Goal: Information Seeking & Learning: Compare options

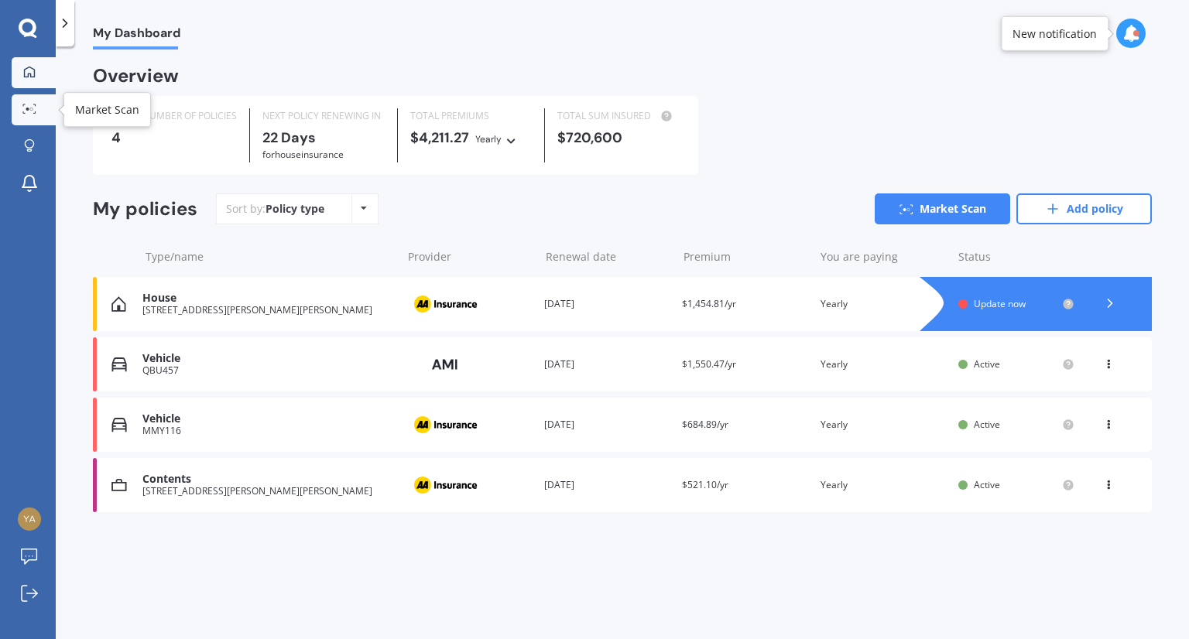
click at [27, 107] on icon at bounding box center [29, 109] width 14 height 10
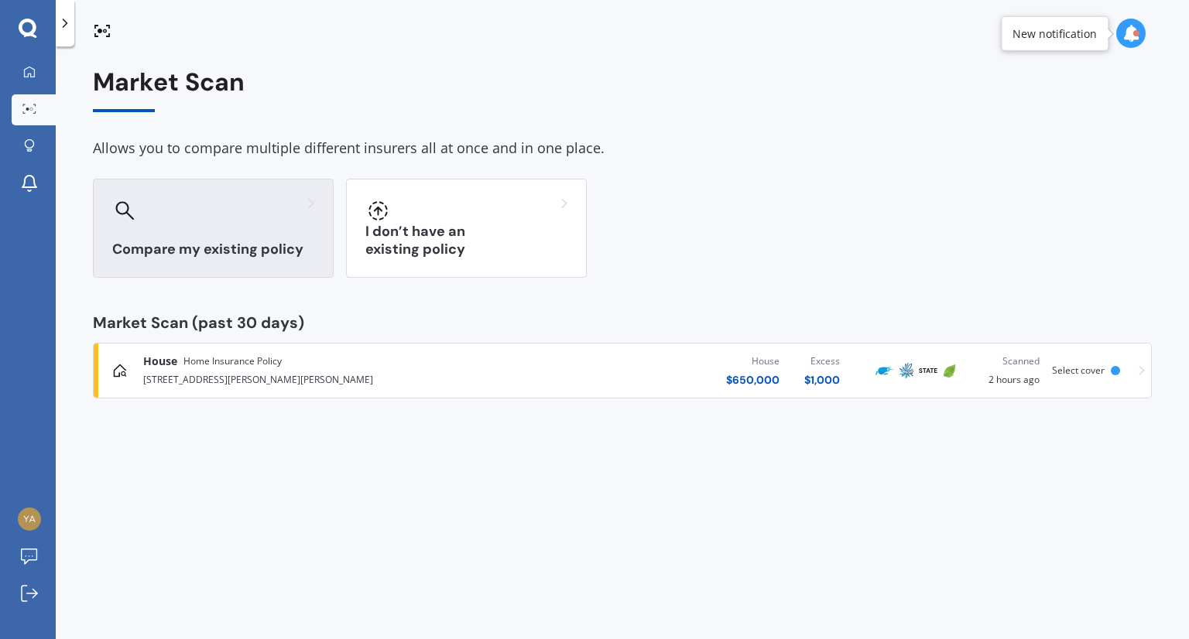
click at [183, 242] on h3 "Compare my existing policy" at bounding box center [213, 250] width 202 height 18
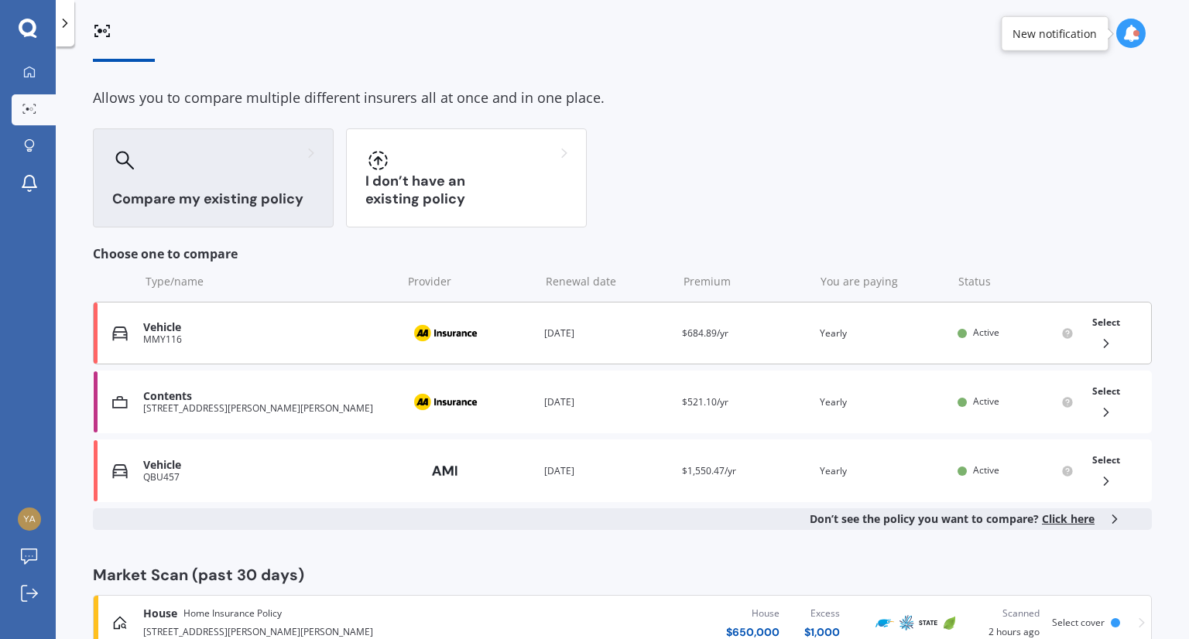
scroll to position [77, 0]
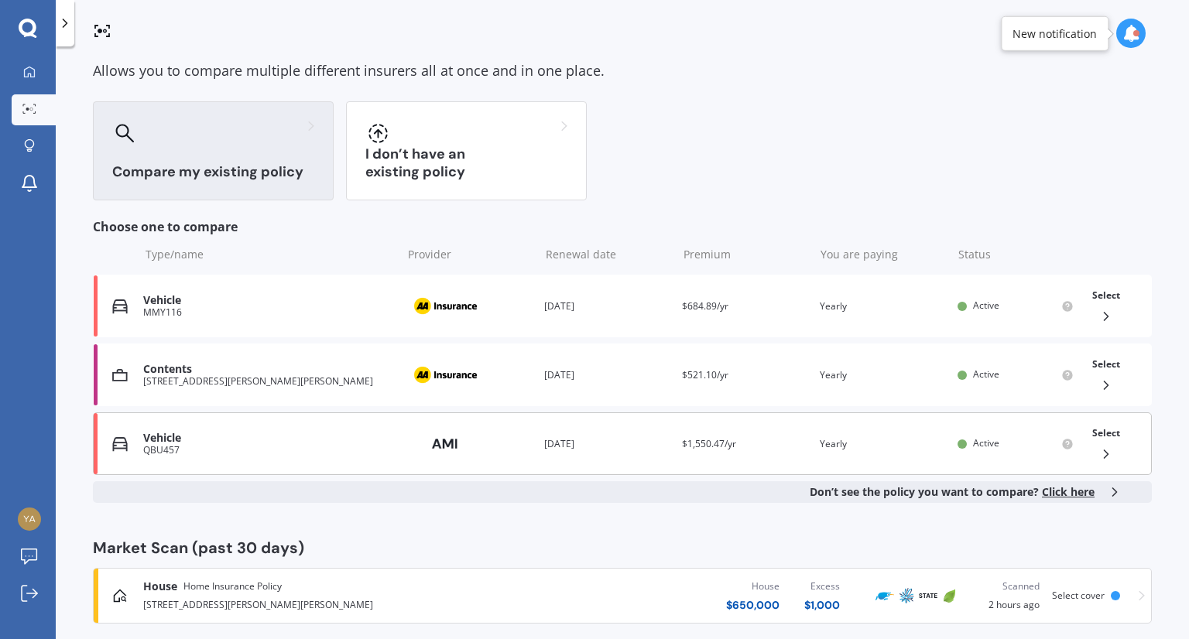
click at [1101, 447] on icon at bounding box center [1105, 454] width 15 height 15
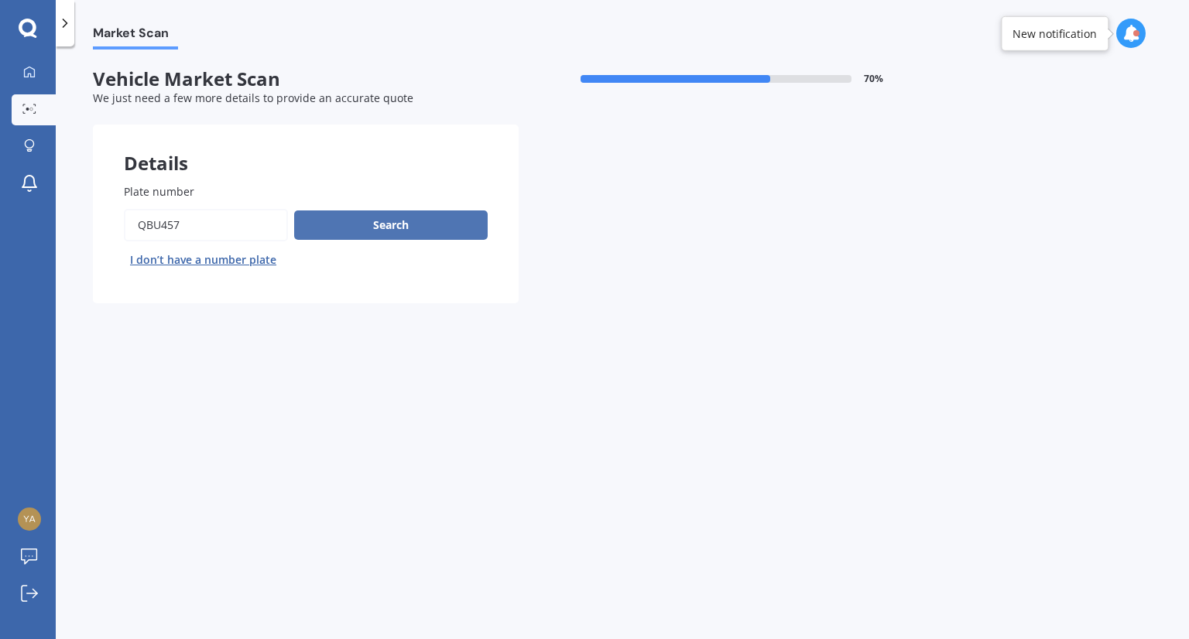
click at [423, 221] on button "Search" at bounding box center [390, 224] width 193 height 29
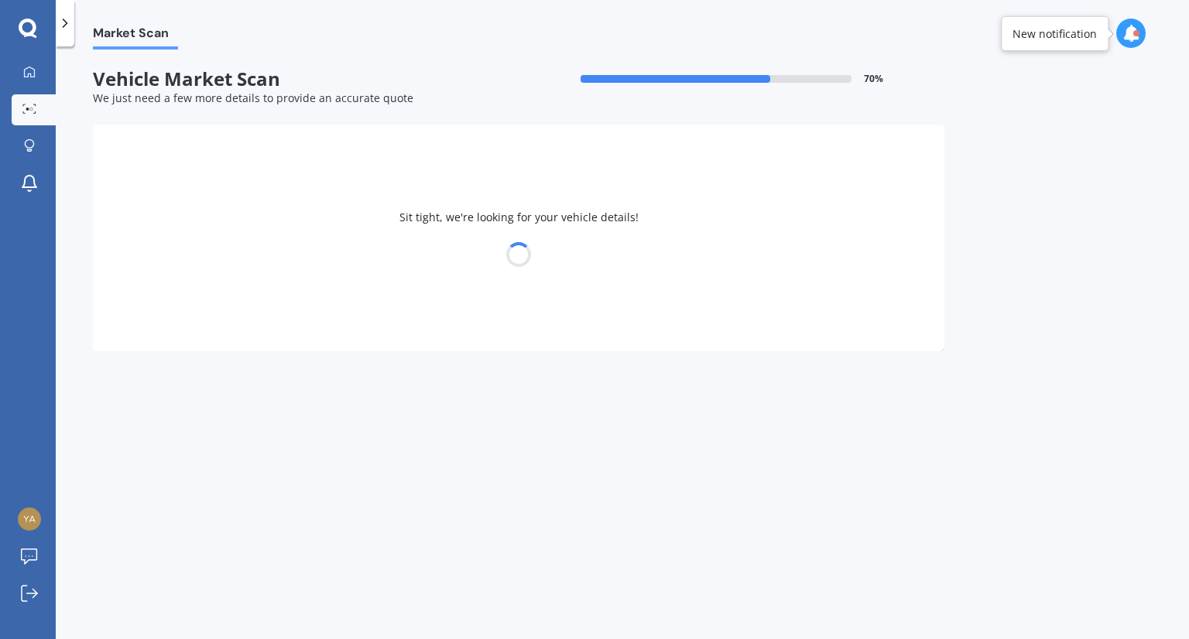
select select "16"
select select "03"
select select "1990"
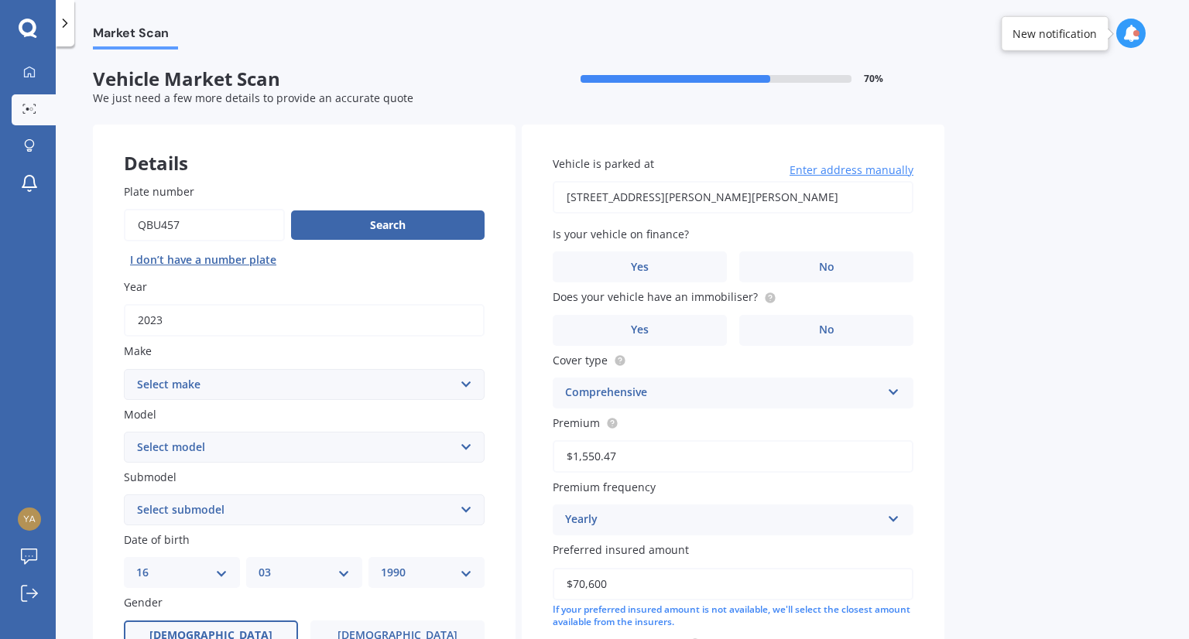
scroll to position [77, 0]
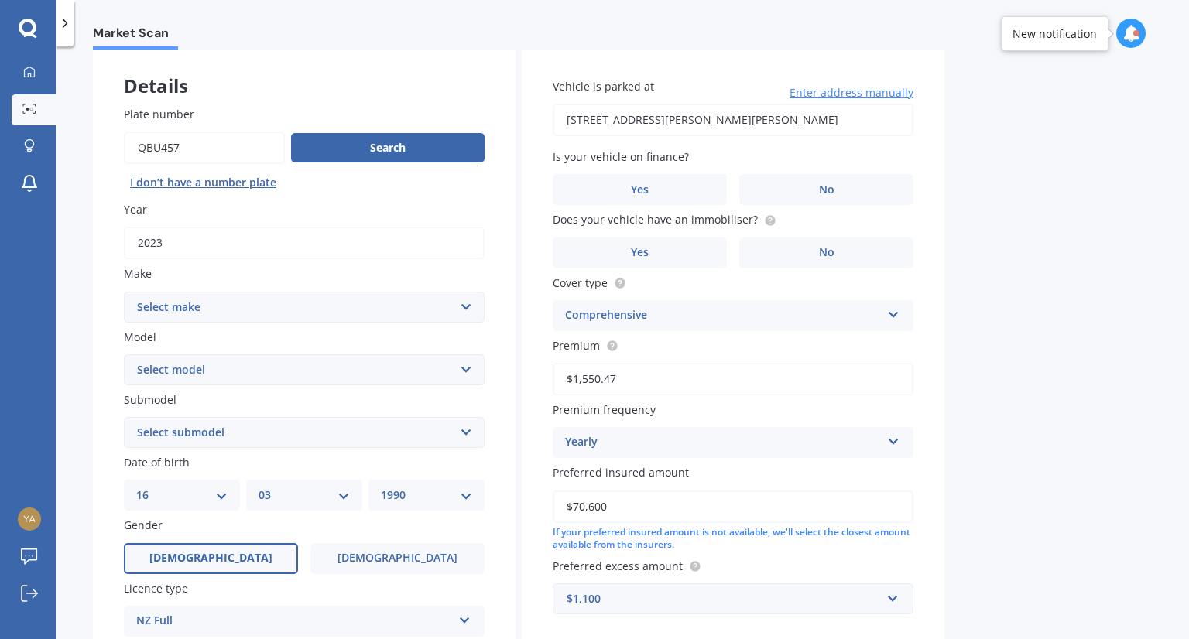
click at [390, 300] on select "Select make AC ALFA ROMEO ASTON MARTIN AUDI AUSTIN BEDFORD Bentley BMW BYD CADI…" at bounding box center [304, 307] width 361 height 31
select select "HYUNDAI"
click at [124, 292] on select "Select make AC ALFA ROMEO ASTON MARTIN AUDI AUSTIN BEDFORD Bentley BMW BYD CADI…" at bounding box center [304, 307] width 361 height 31
click at [273, 368] on select "Select model Accent Atoz Coupe Elantra Excel FX Coupe [PERSON_NAME] Grandeur H1…" at bounding box center [304, 369] width 361 height 31
select select "IONIQ"
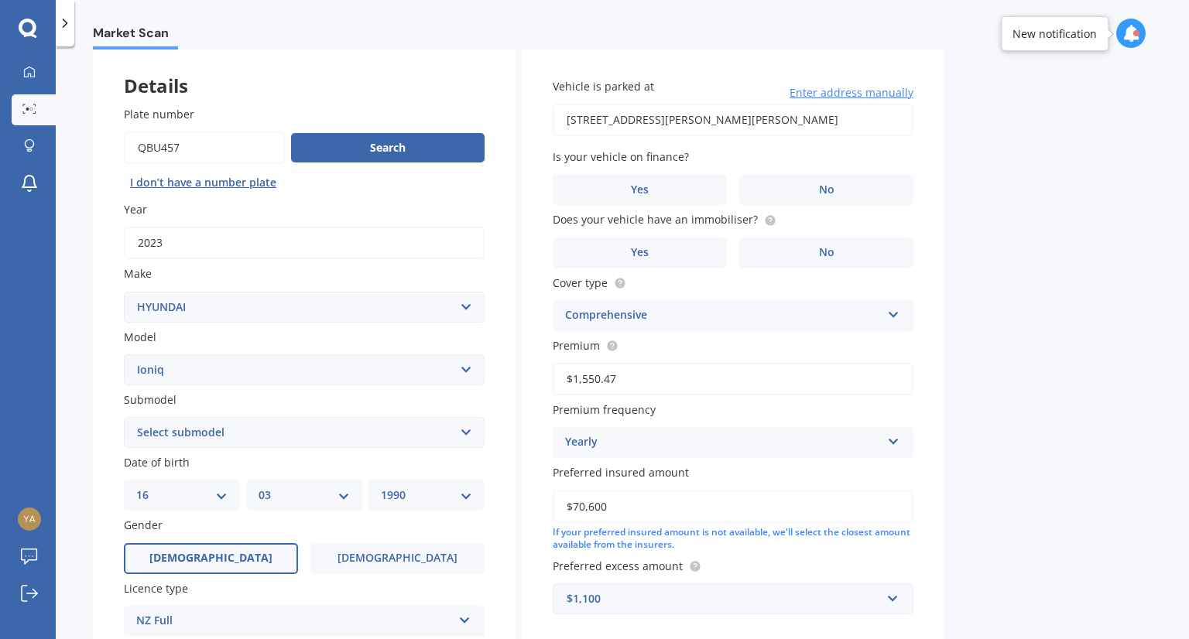
click at [124, 354] on select "Select model Accent Atoz Coupe Elantra Excel FX Coupe [PERSON_NAME] Grandeur H1…" at bounding box center [304, 369] width 361 height 31
click at [338, 431] on select "Select submodel 1.6 Hybrid 1.6 Hybrid Elite Electric" at bounding box center [304, 432] width 361 height 31
select select "ELECTRIC"
click at [124, 417] on select "Select submodel 1.6 Hybrid 1.6 Hybrid Elite Electric" at bounding box center [304, 432] width 361 height 31
click at [444, 363] on select "Select model Accent Atoz Coupe Elantra Excel FX Coupe [PERSON_NAME] Grandeur H1…" at bounding box center [304, 369] width 361 height 31
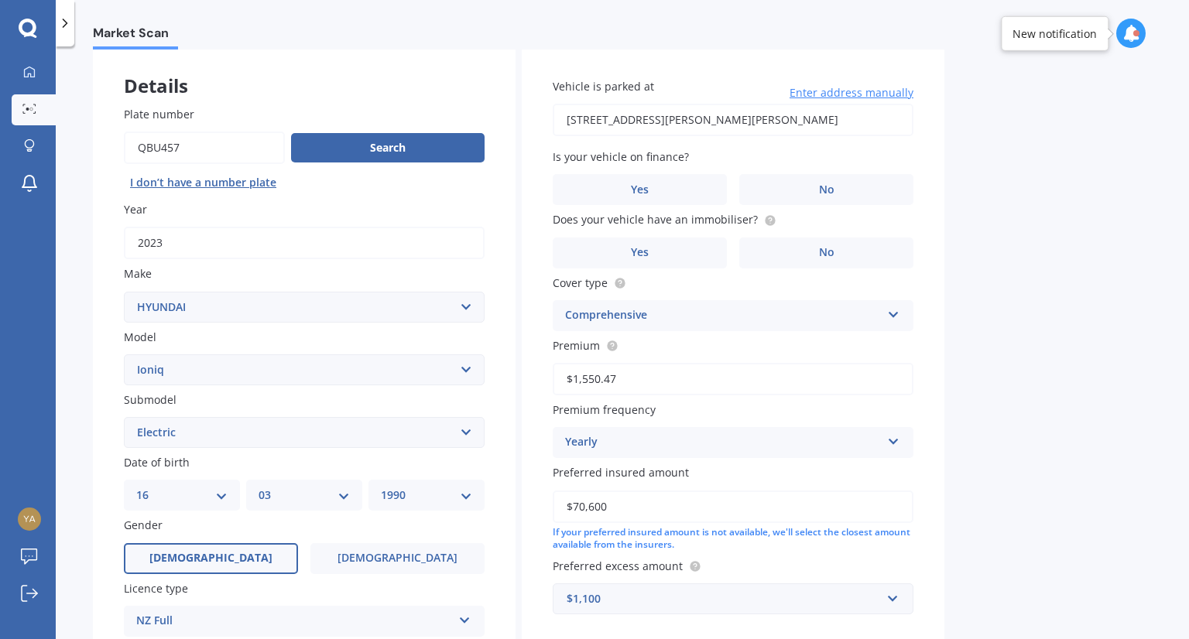
click at [124, 354] on select "Select model Accent Atoz Coupe Elantra Excel FX Coupe [PERSON_NAME] Grandeur H1…" at bounding box center [304, 369] width 361 height 31
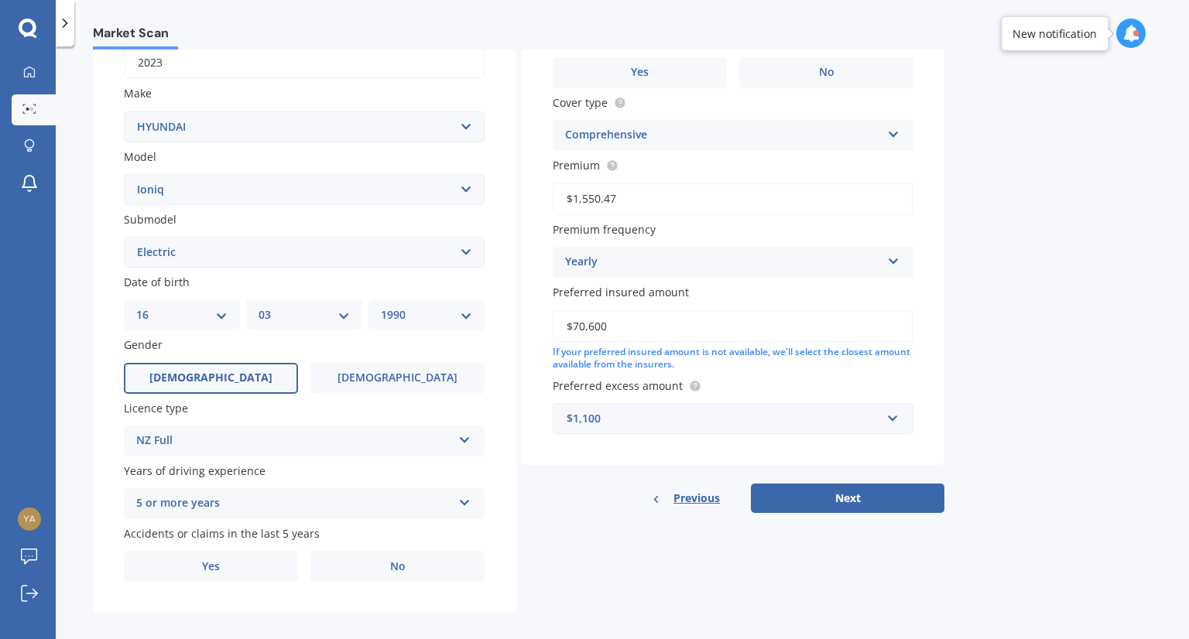
scroll to position [272, 0]
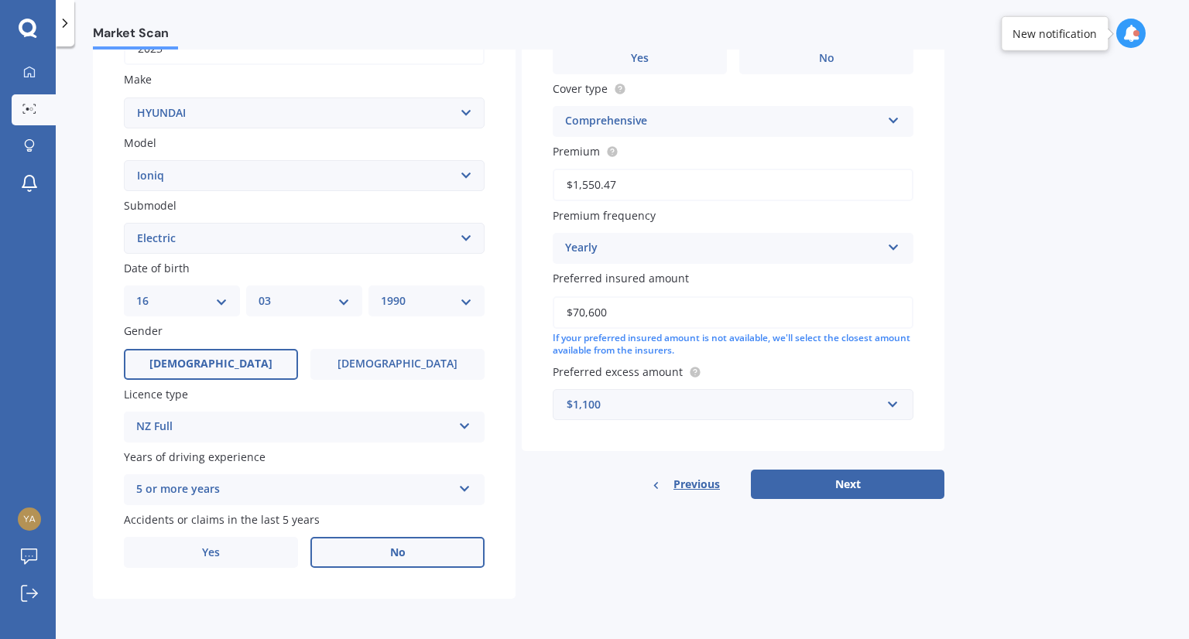
click at [392, 552] on span "No" at bounding box center [397, 552] width 15 height 13
click at [0, 0] on input "No" at bounding box center [0, 0] width 0 height 0
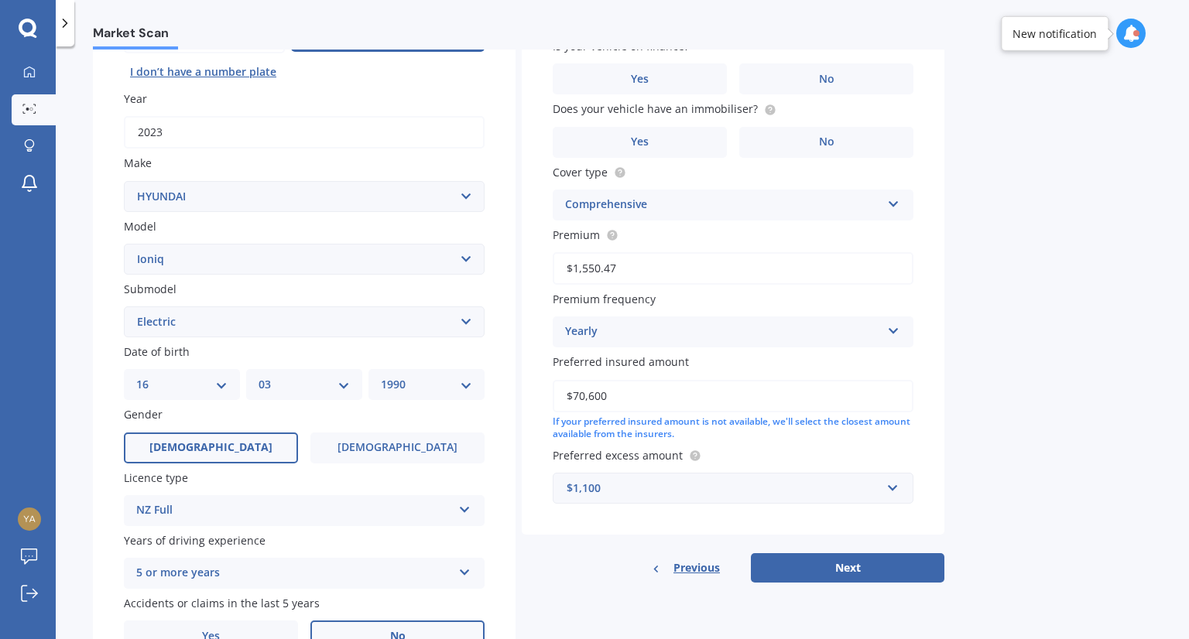
scroll to position [0, 0]
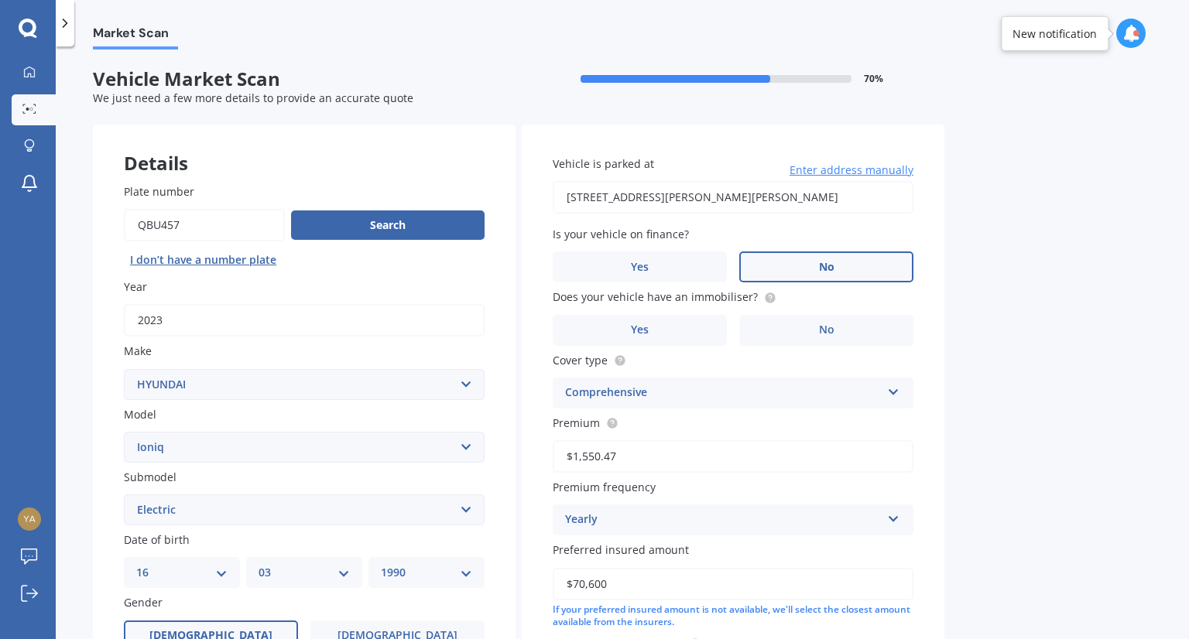
click at [807, 260] on label "No" at bounding box center [826, 267] width 174 height 31
click at [0, 0] on input "No" at bounding box center [0, 0] width 0 height 0
click at [692, 338] on label "Yes" at bounding box center [640, 330] width 174 height 31
click at [0, 0] on input "Yes" at bounding box center [0, 0] width 0 height 0
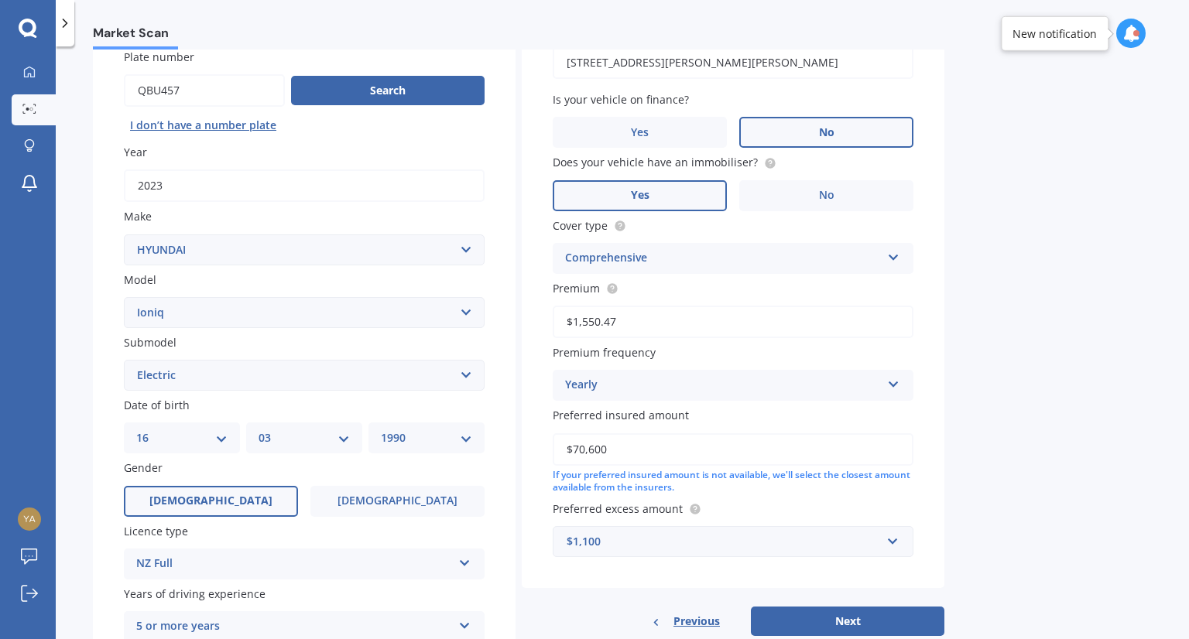
scroll to position [155, 0]
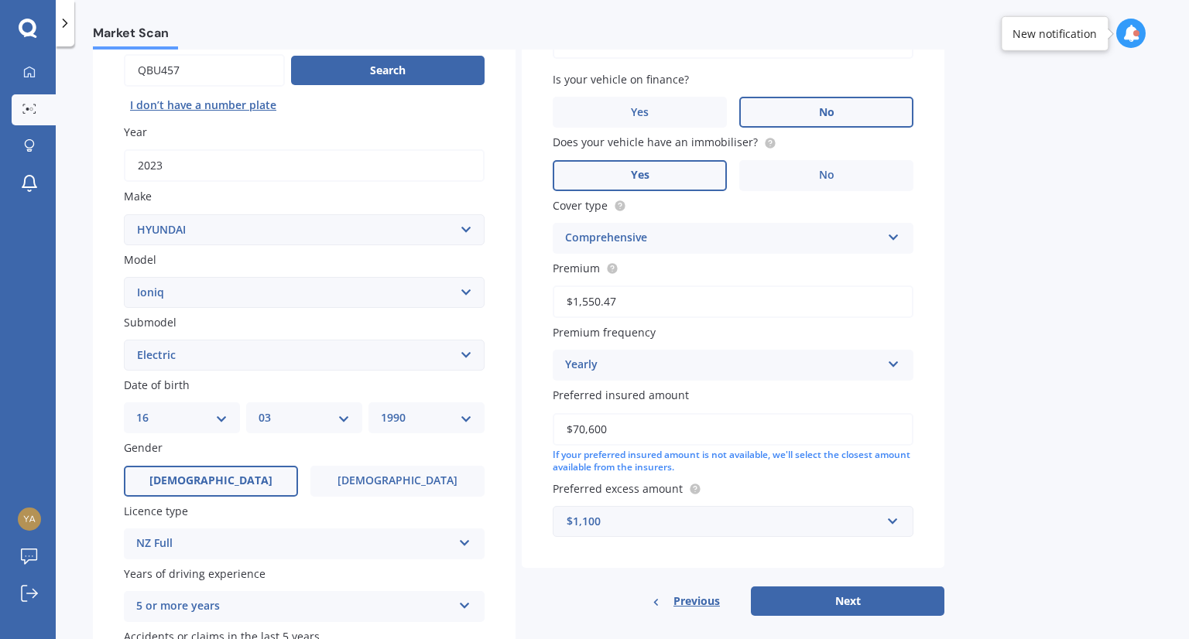
click at [850, 514] on div "$1,100" at bounding box center [723, 521] width 314 height 17
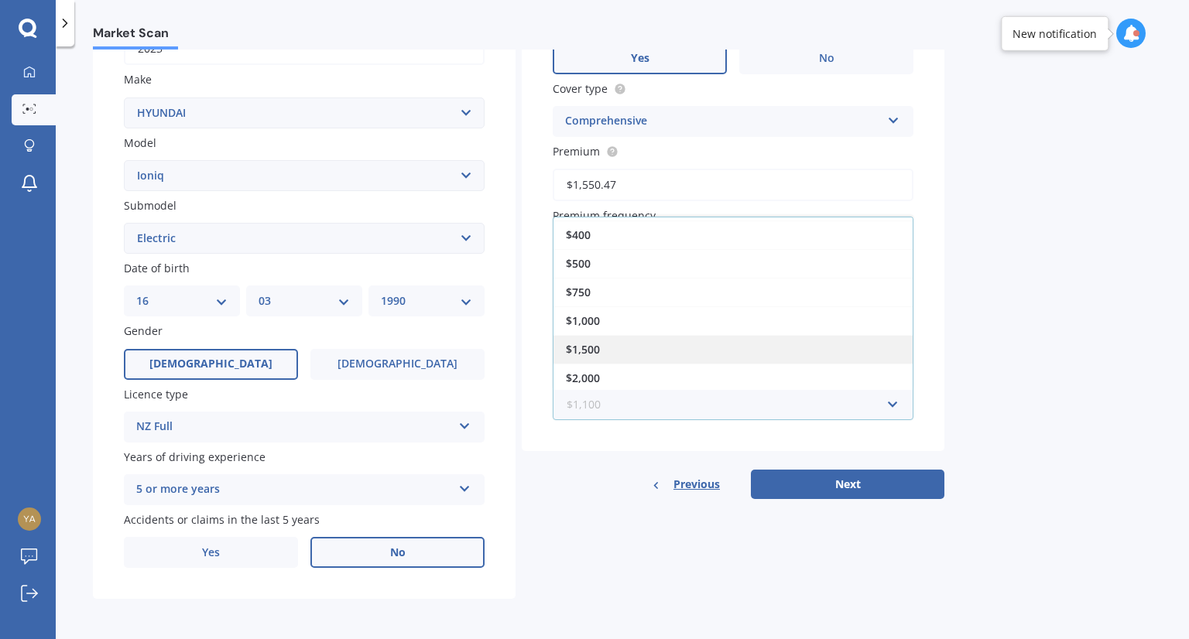
scroll to position [272, 0]
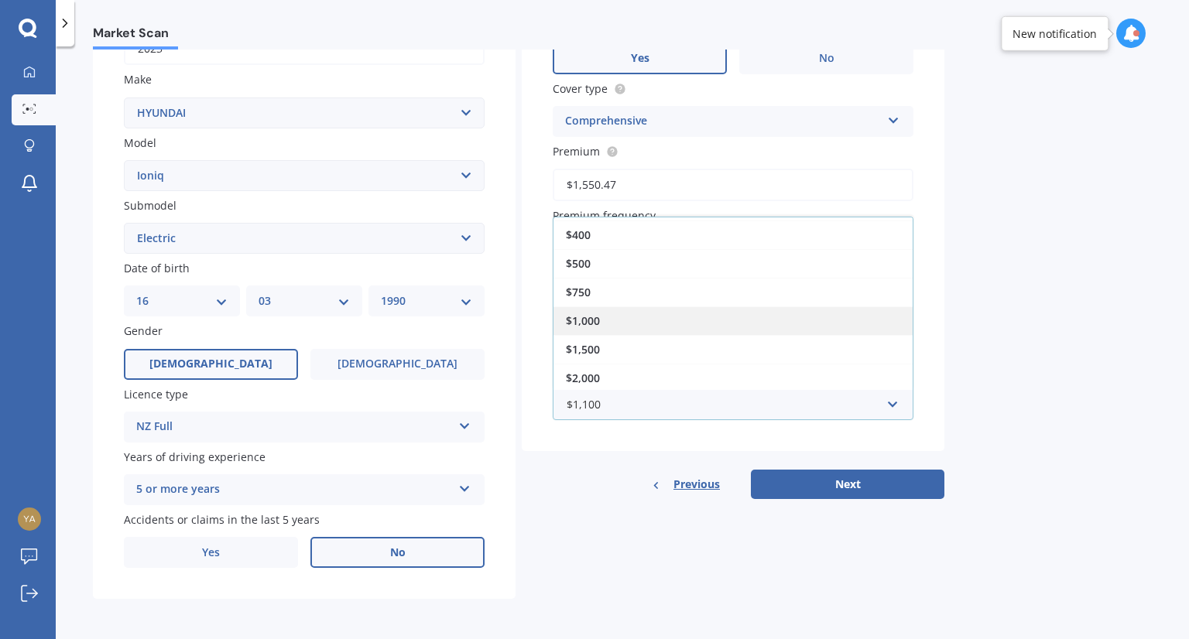
click at [687, 317] on div "$1,000" at bounding box center [732, 320] width 359 height 29
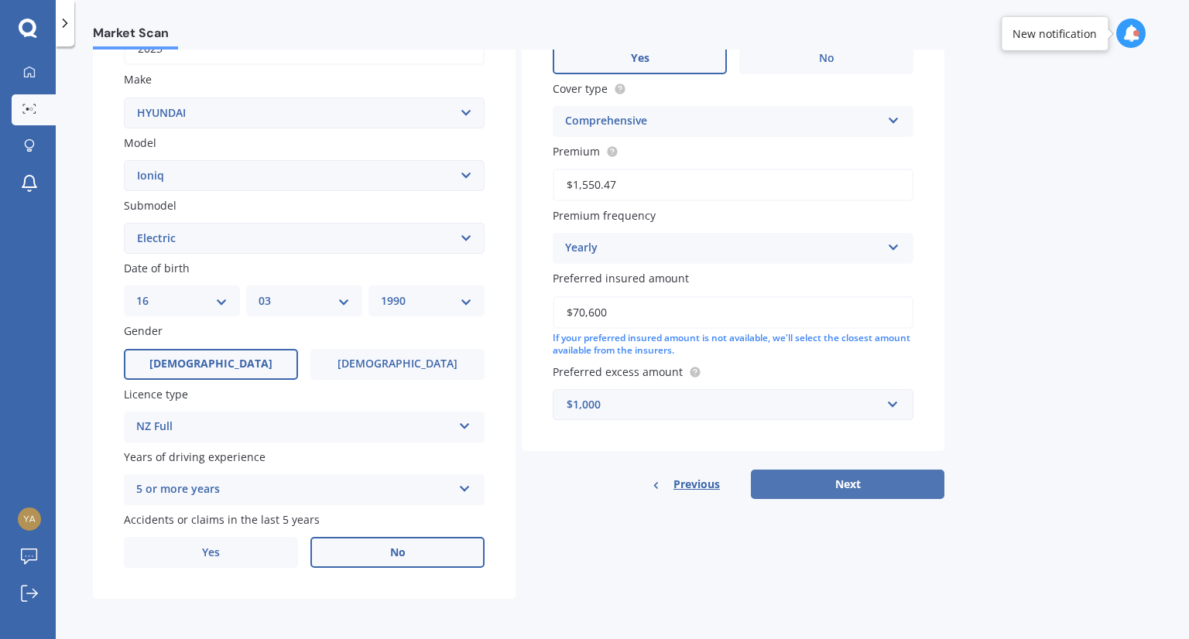
click at [857, 480] on button "Next" at bounding box center [847, 484] width 193 height 29
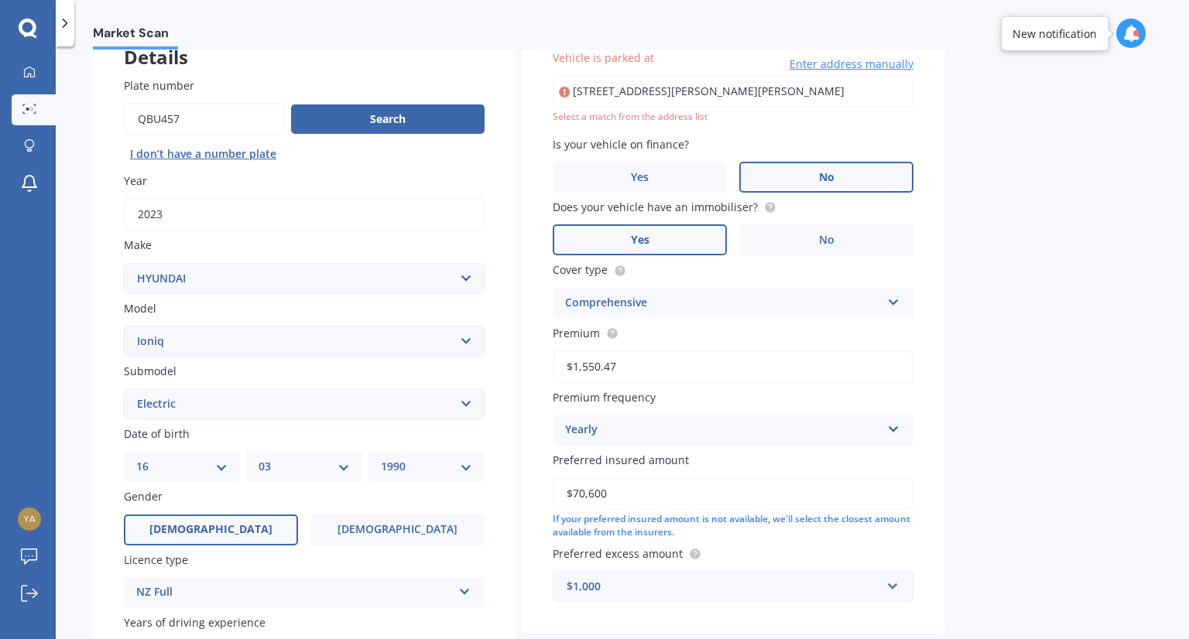
scroll to position [105, 0]
type input "[STREET_ADDRESS][PERSON_NAME][PERSON_NAME]"
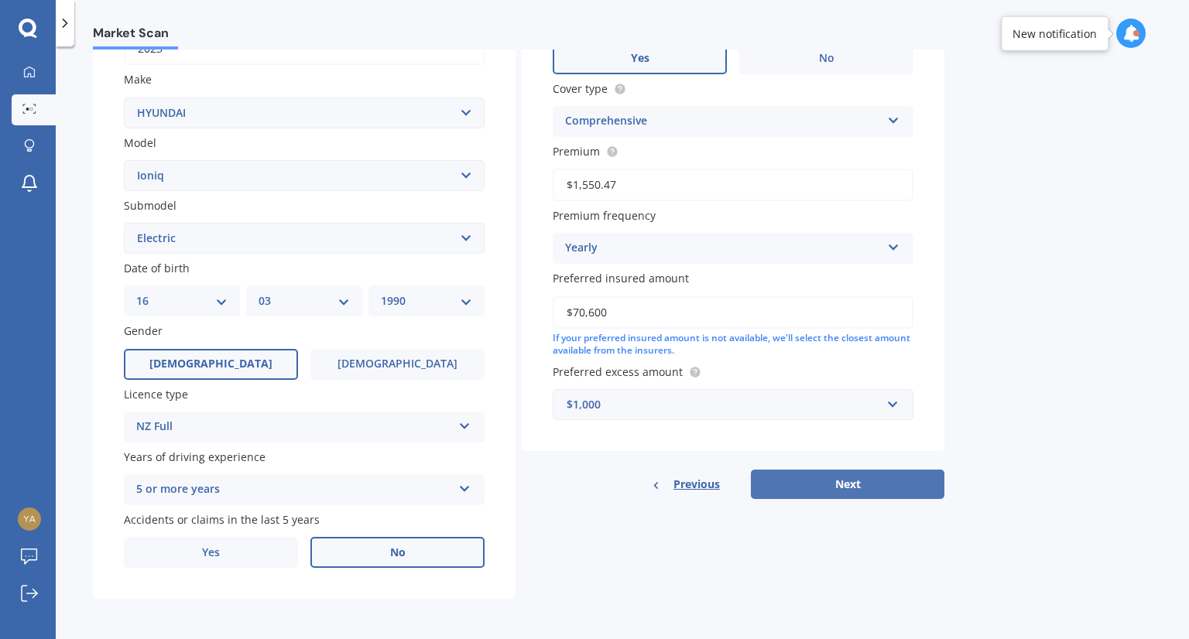
click at [904, 483] on button "Next" at bounding box center [847, 484] width 193 height 29
select select "16"
select select "03"
select select "1990"
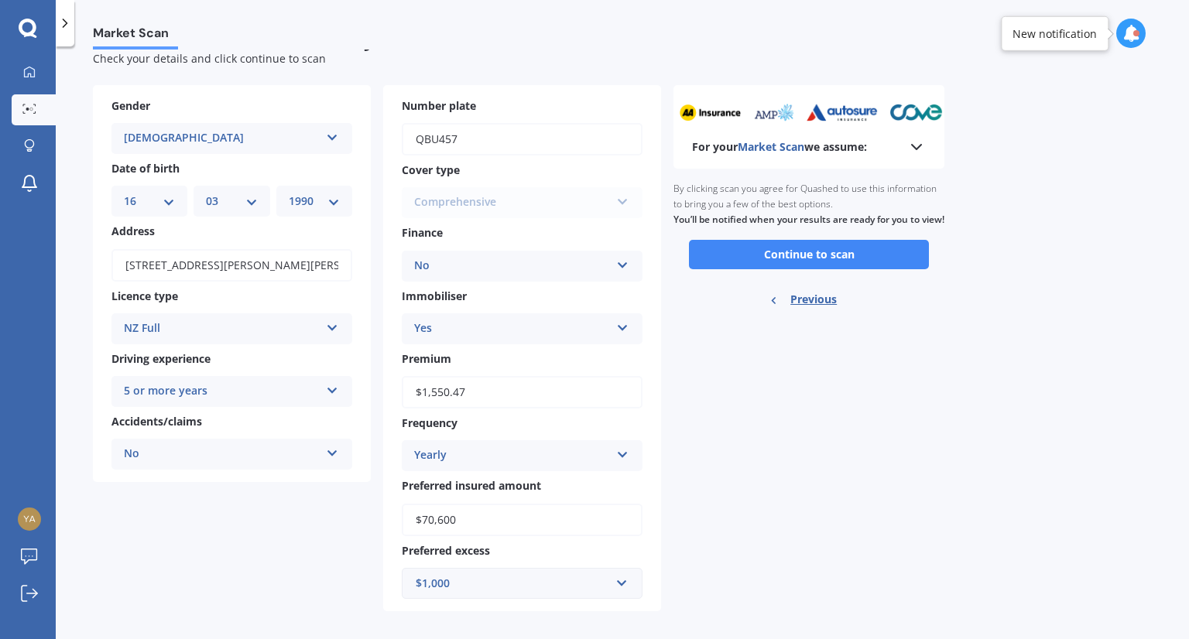
scroll to position [51, 0]
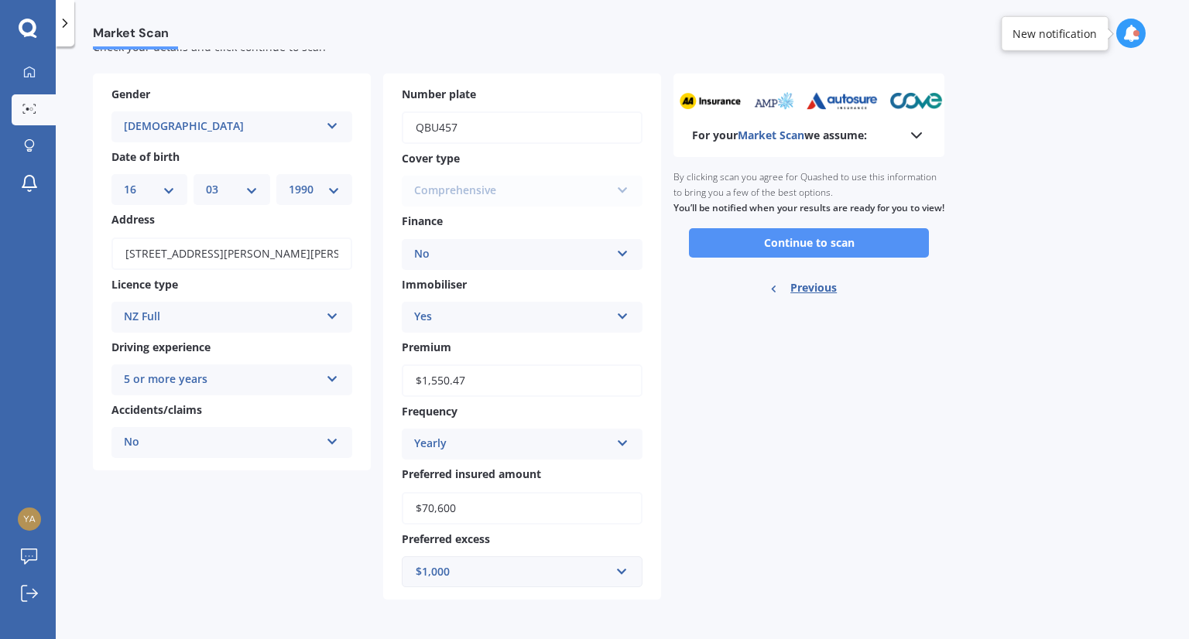
click at [802, 255] on button "Continue to scan" at bounding box center [809, 242] width 240 height 29
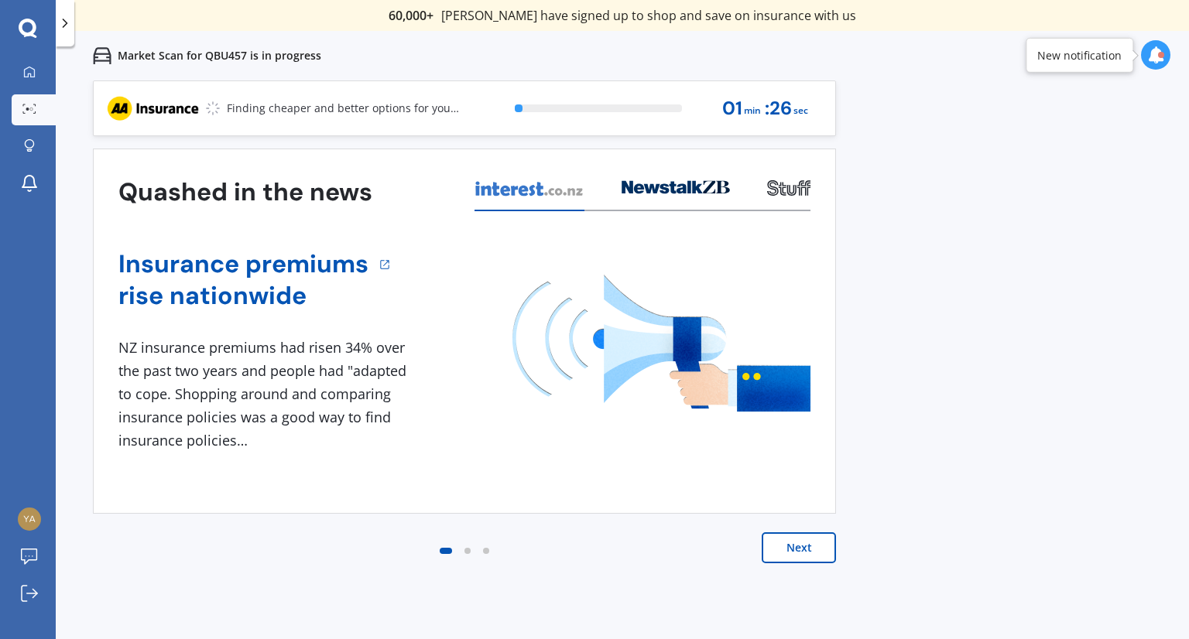
drag, startPoint x: 926, startPoint y: 409, endPoint x: 1040, endPoint y: 491, distance: 140.9
click at [1041, 491] on div "Previous 60,000+ Kiwis have signed up to shop and save on insurance with us " H…" at bounding box center [622, 399] width 1133 height 639
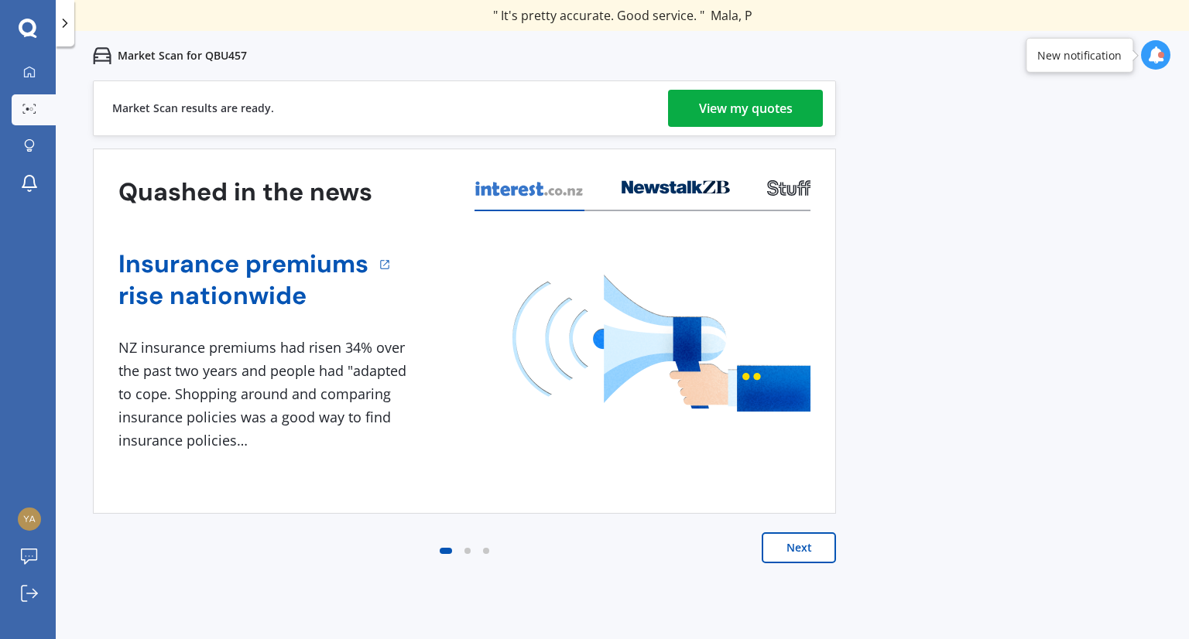
click at [745, 110] on div "View my quotes" at bounding box center [746, 108] width 94 height 37
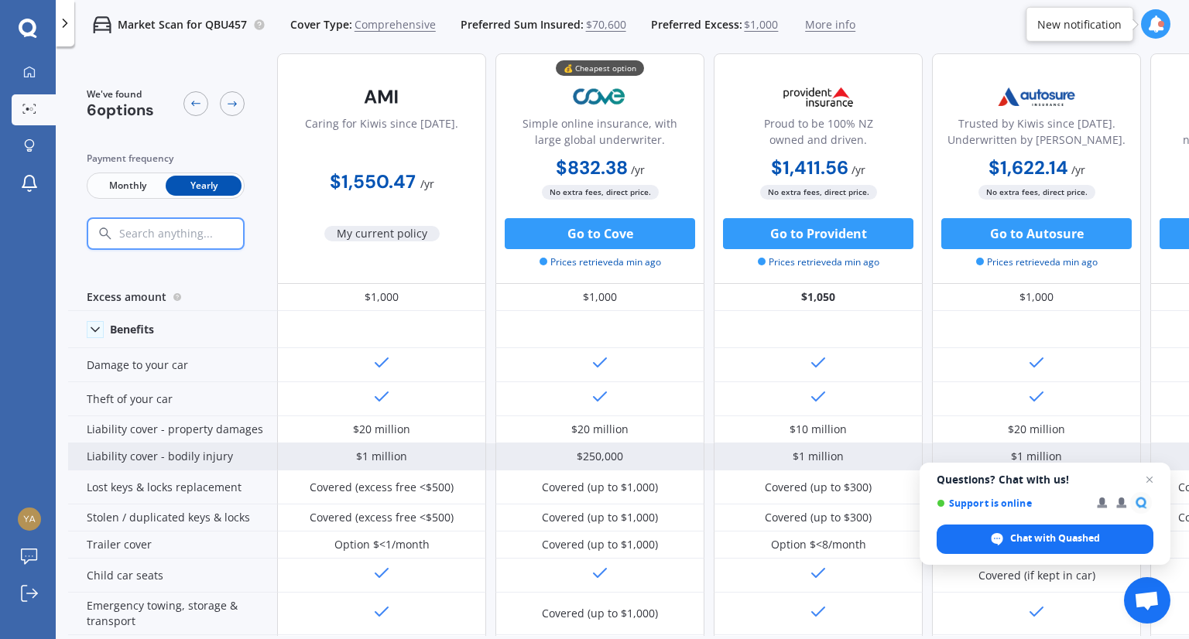
scroll to position [77, 0]
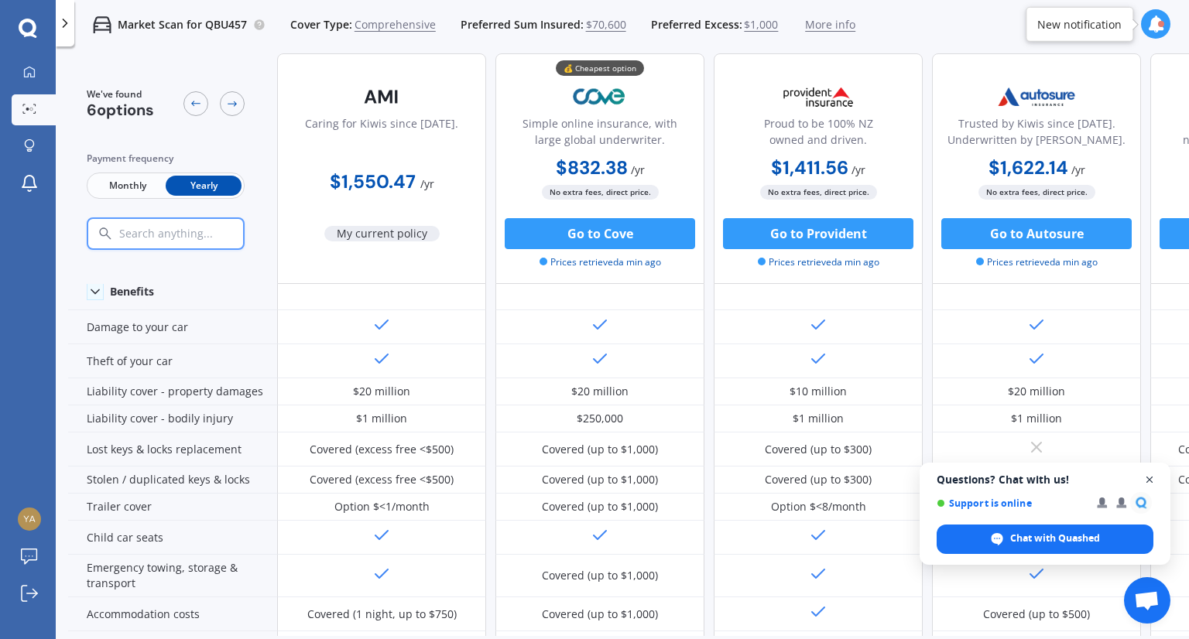
click at [1148, 477] on span "Close chat" at bounding box center [1149, 480] width 19 height 19
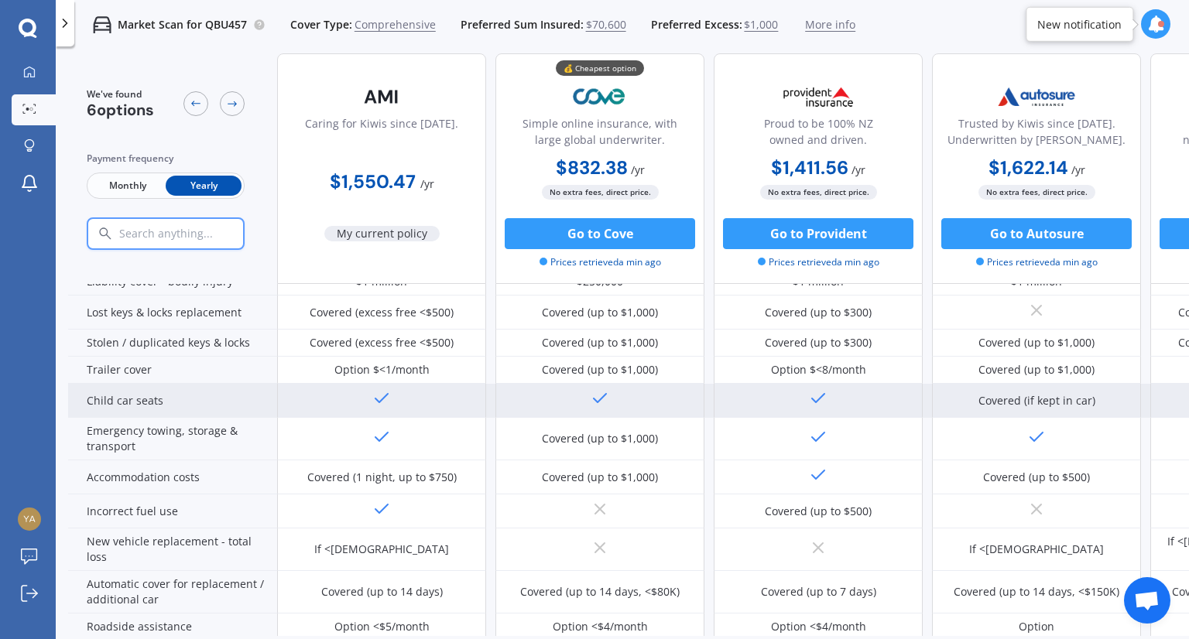
scroll to position [232, 0]
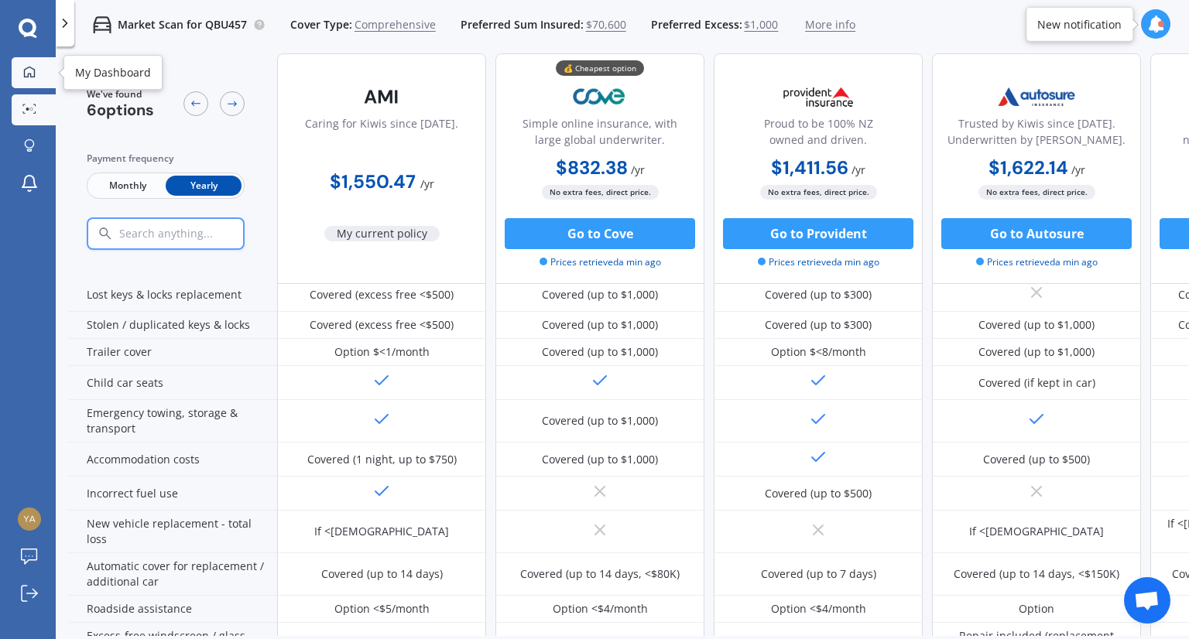
click at [26, 70] on icon at bounding box center [29, 72] width 12 height 12
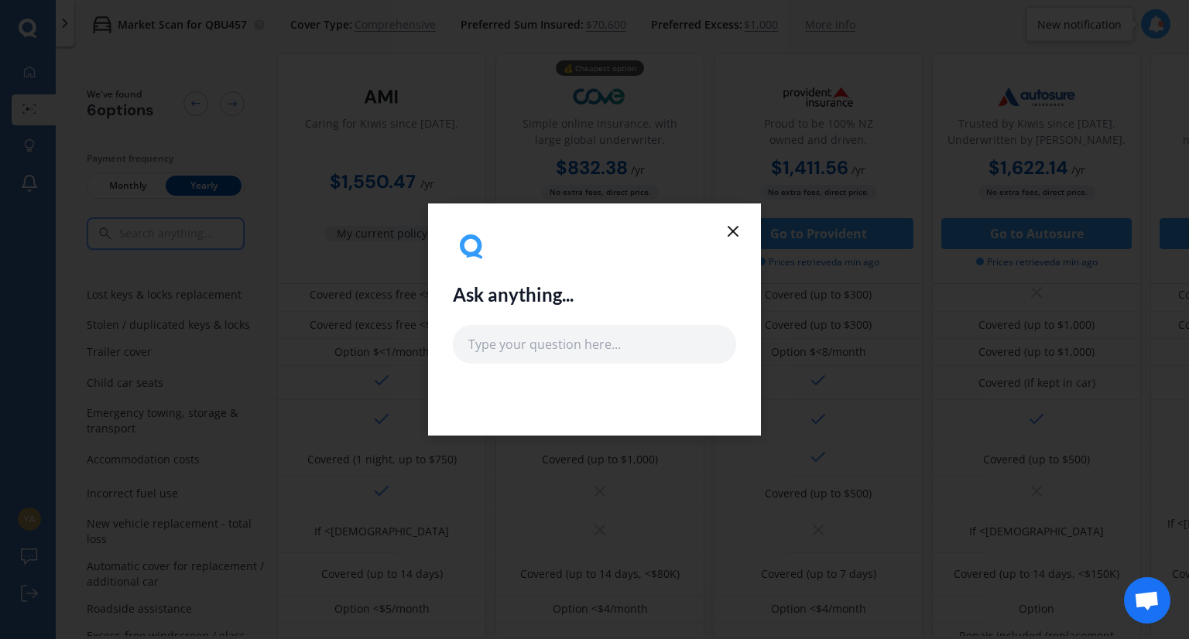
click at [731, 230] on line at bounding box center [732, 231] width 9 height 9
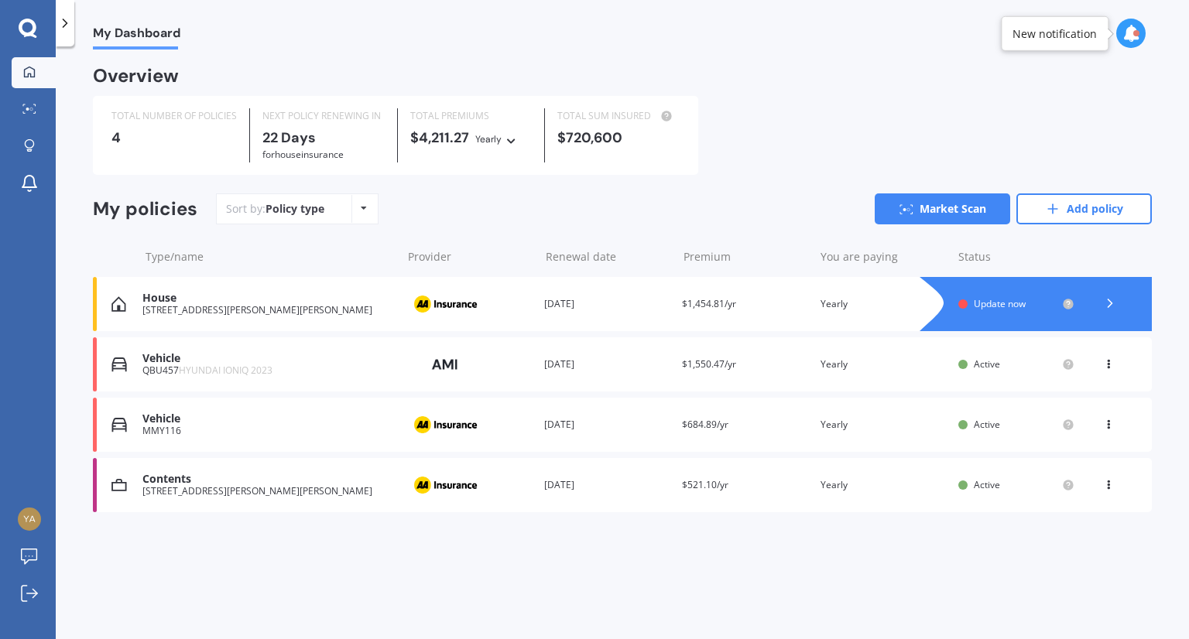
click at [623, 368] on div "Renewal date [DATE]" at bounding box center [606, 364] width 125 height 15
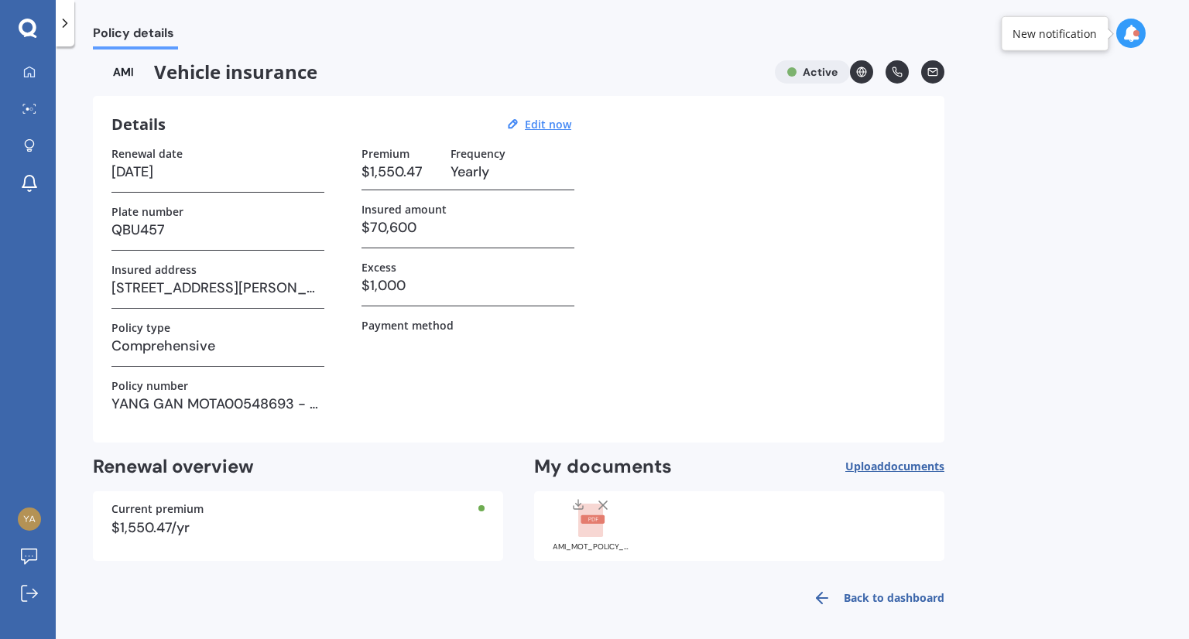
scroll to position [12, 0]
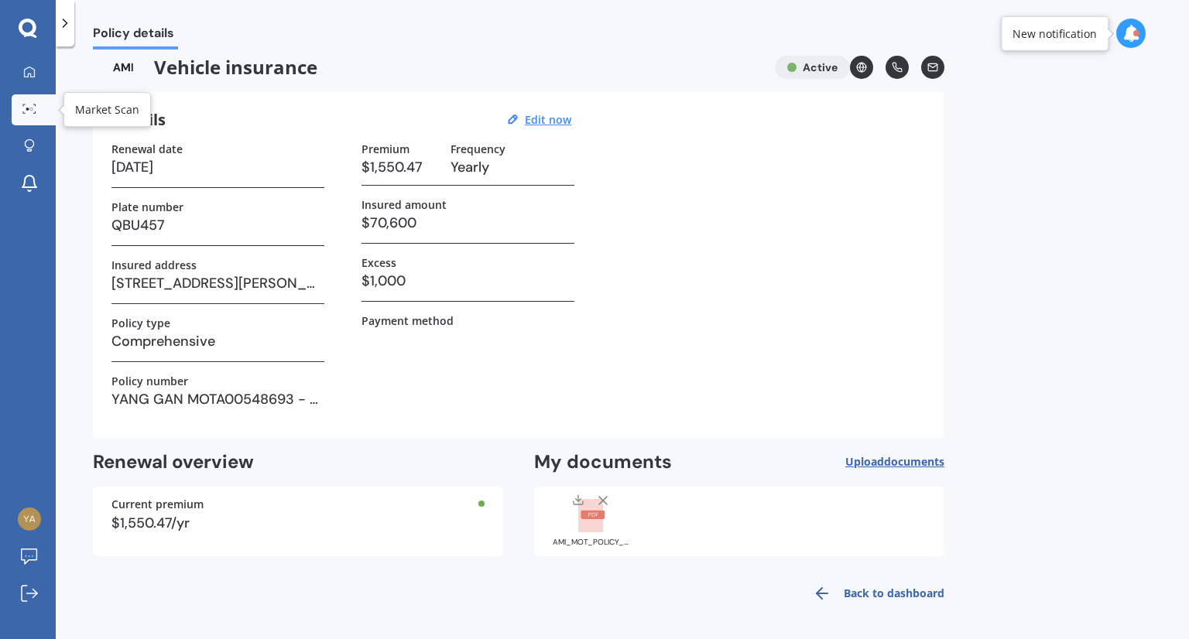
drag, startPoint x: 22, startPoint y: 108, endPoint x: 22, endPoint y: 117, distance: 9.3
click at [22, 108] on icon at bounding box center [29, 109] width 14 height 10
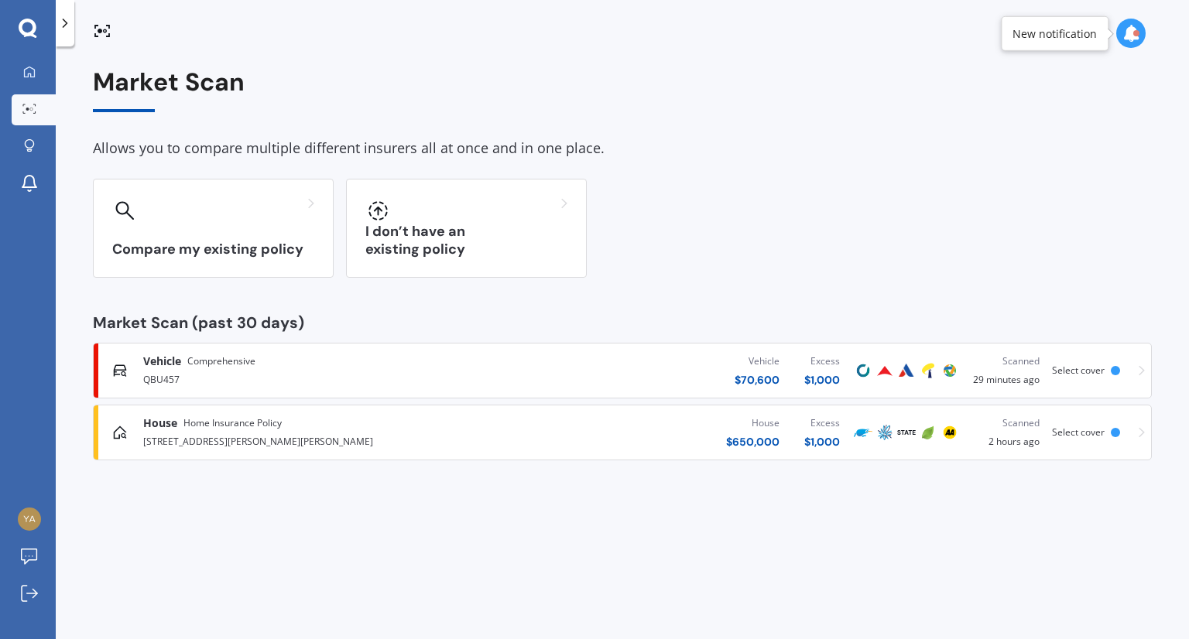
click at [1138, 371] on icon at bounding box center [1141, 370] width 6 height 11
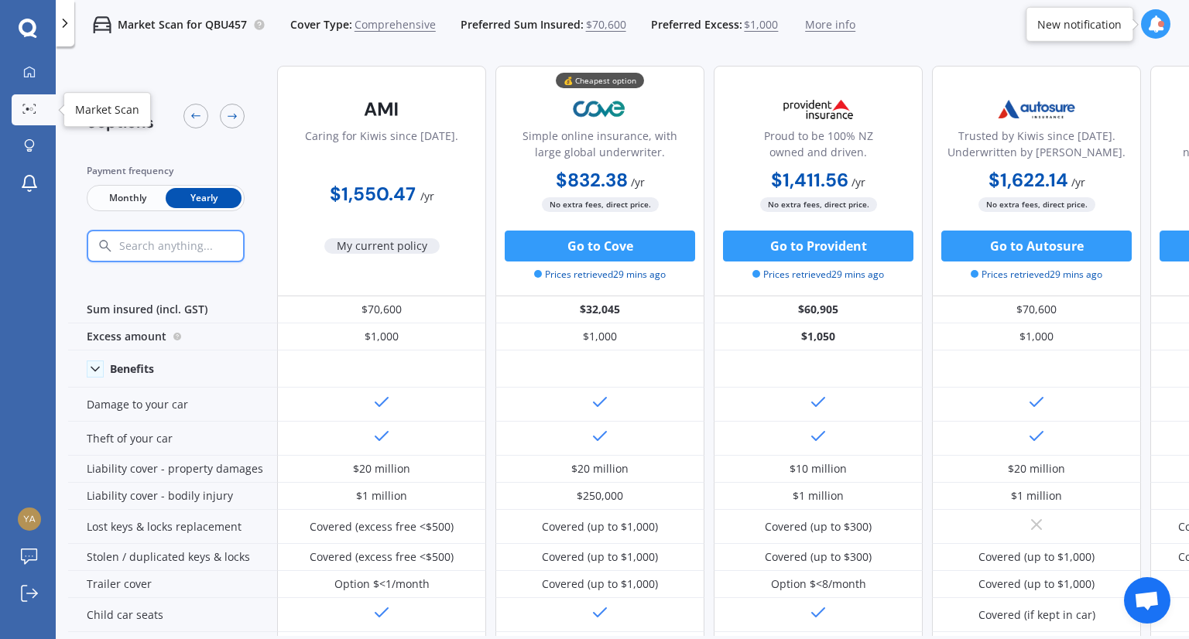
click at [28, 109] on circle at bounding box center [27, 109] width 3 height 3
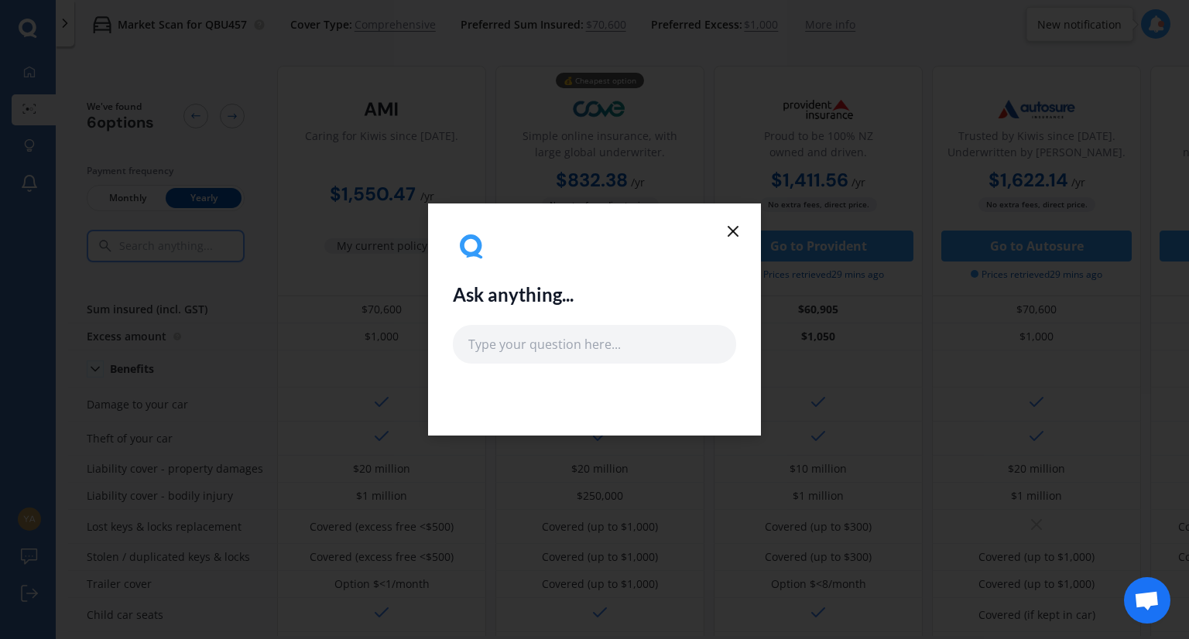
click at [331, 268] on div "Ask anything..." at bounding box center [594, 319] width 1189 height 639
click at [734, 228] on icon at bounding box center [733, 231] width 19 height 19
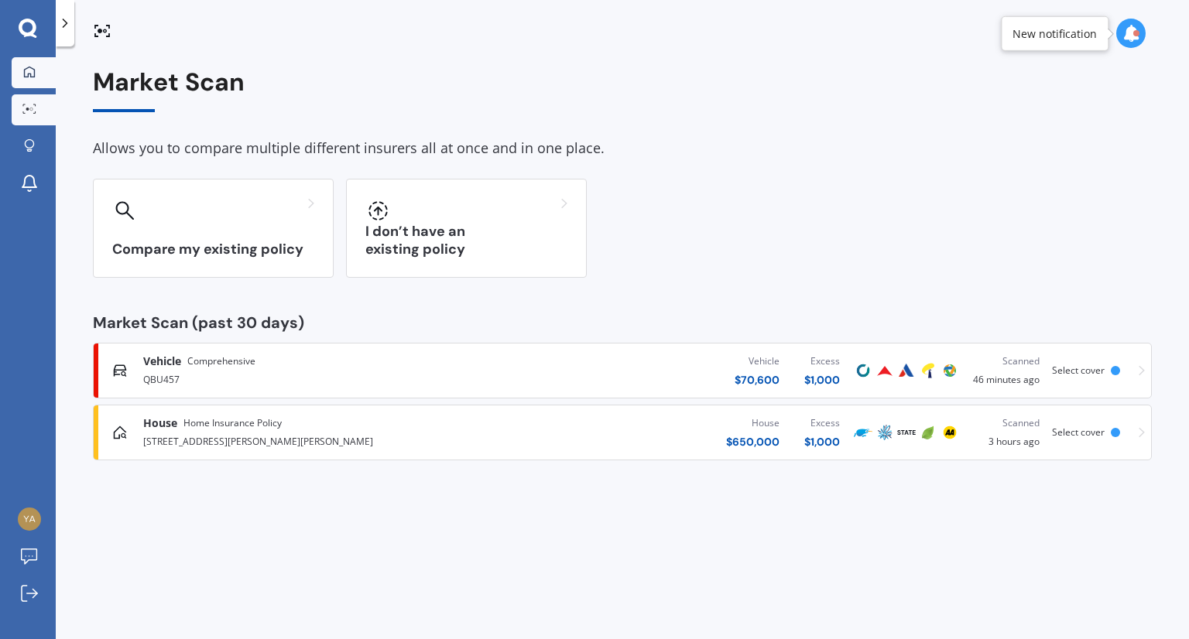
click at [22, 63] on link "My Dashboard" at bounding box center [34, 72] width 44 height 31
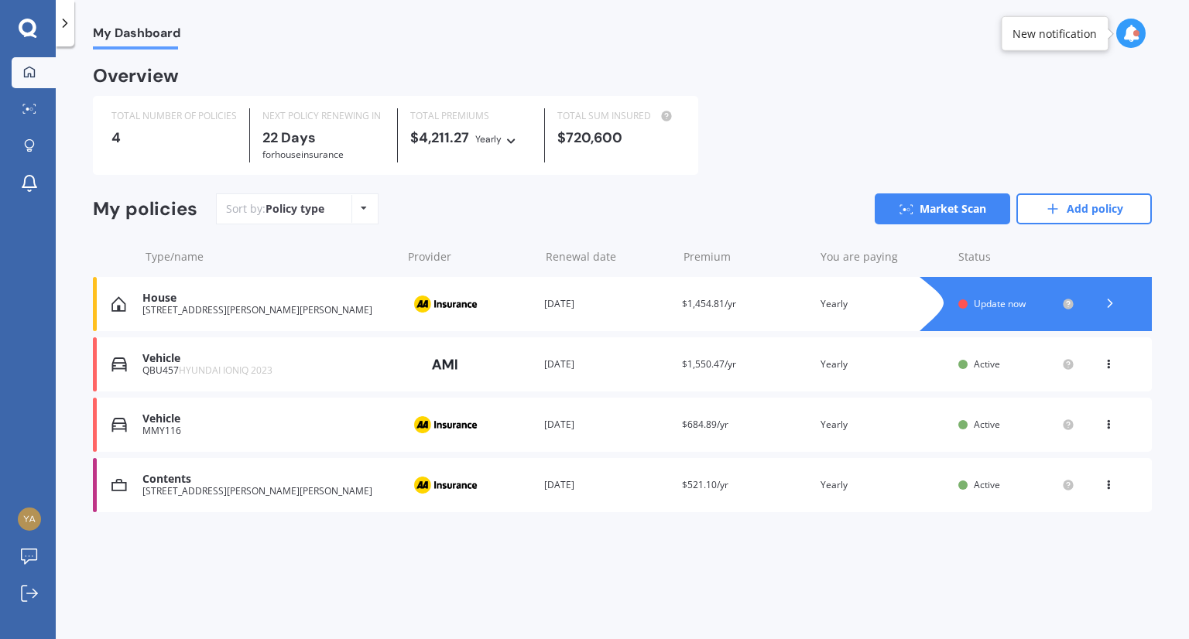
click at [1124, 309] on div at bounding box center [1110, 304] width 46 height 23
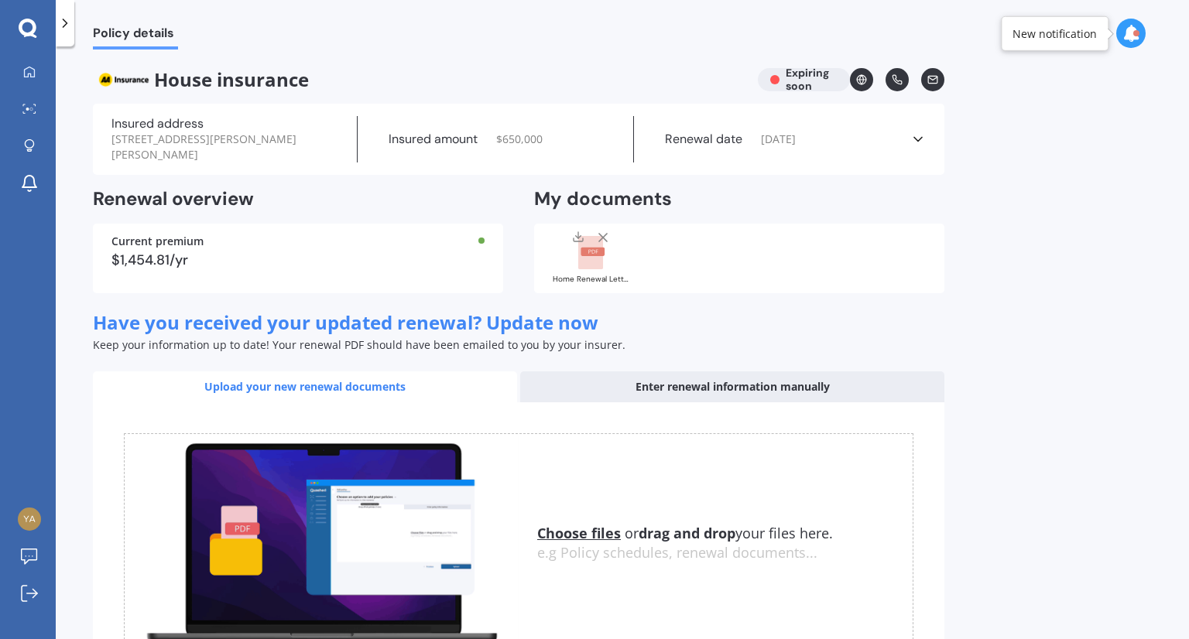
click at [920, 134] on icon at bounding box center [917, 139] width 15 height 15
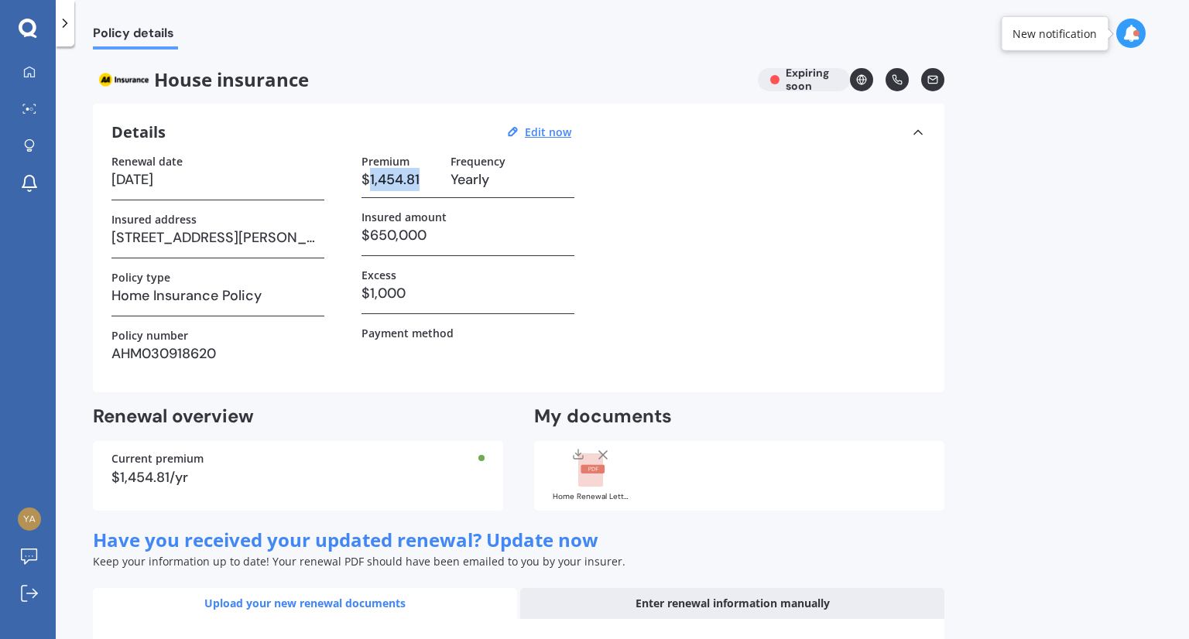
drag, startPoint x: 425, startPoint y: 180, endPoint x: 368, endPoint y: 182, distance: 57.3
click at [368, 182] on h3 "$1,454.81" at bounding box center [399, 179] width 77 height 23
copy h3 "1,454.81"
click at [33, 107] on icon at bounding box center [29, 109] width 14 height 10
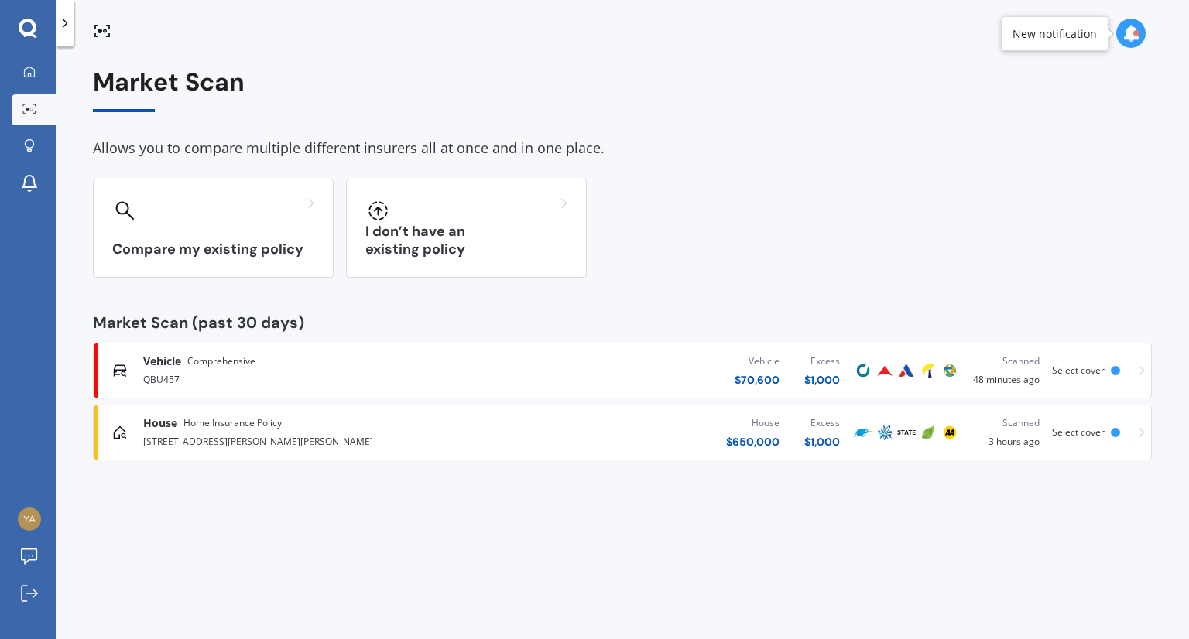
click at [1138, 428] on div "House Home Insurance Policy [STREET_ADDRESS][GEOGRAPHIC_DATA][PERSON_NAME][PERS…" at bounding box center [622, 432] width 1045 height 46
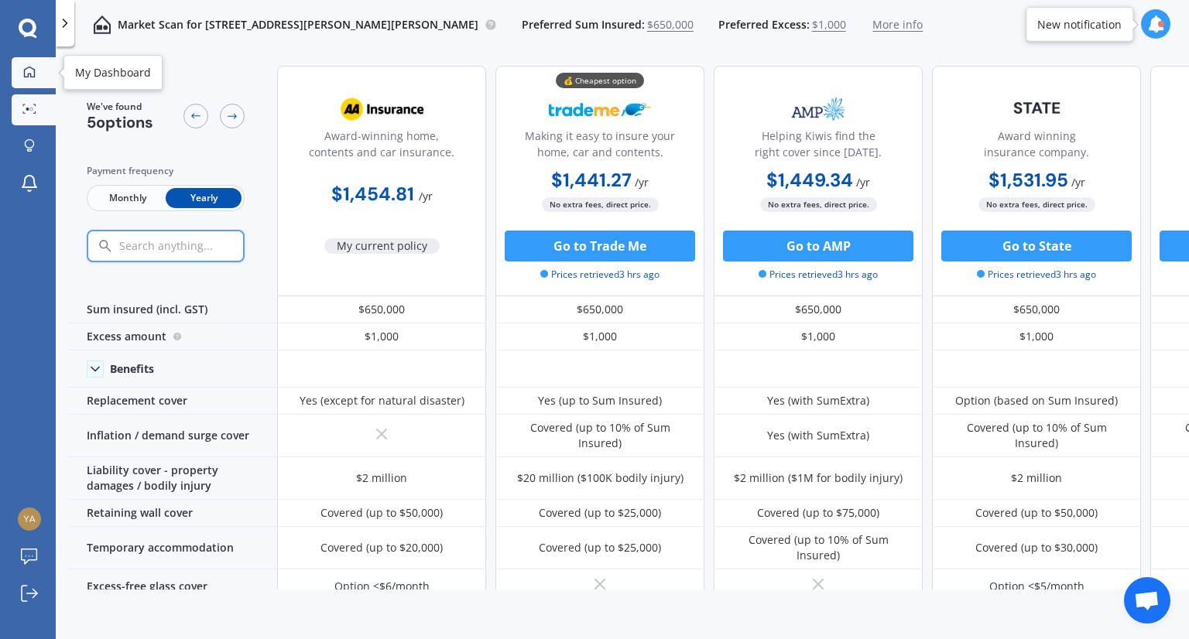
click at [36, 69] on div at bounding box center [29, 73] width 23 height 14
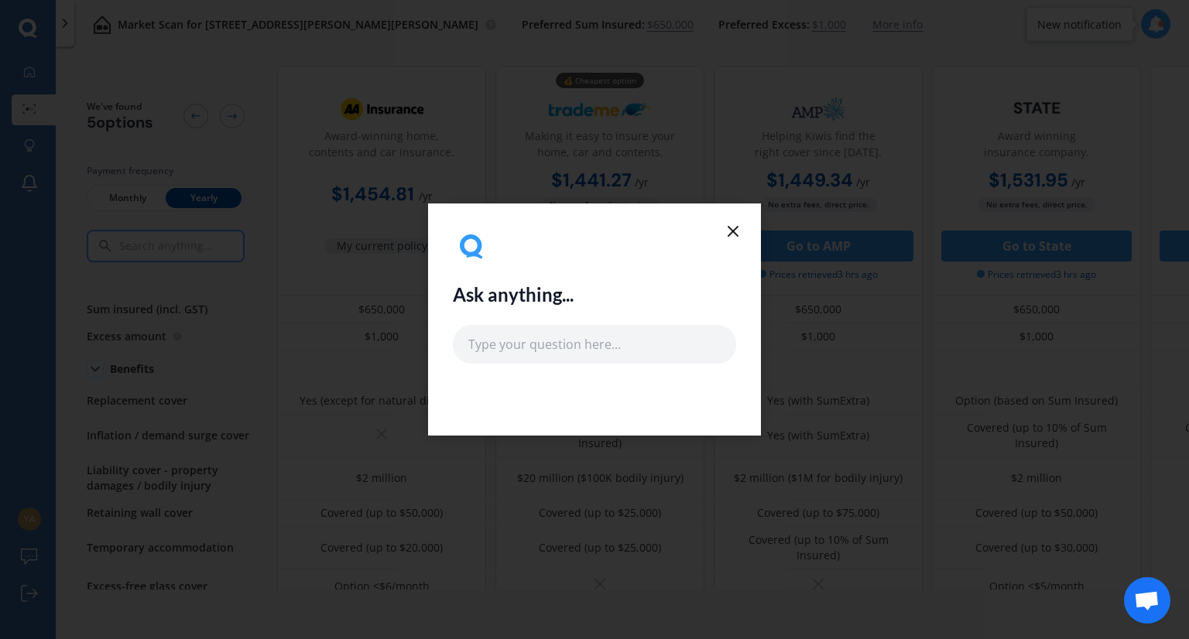
click at [729, 231] on icon at bounding box center [733, 231] width 19 height 19
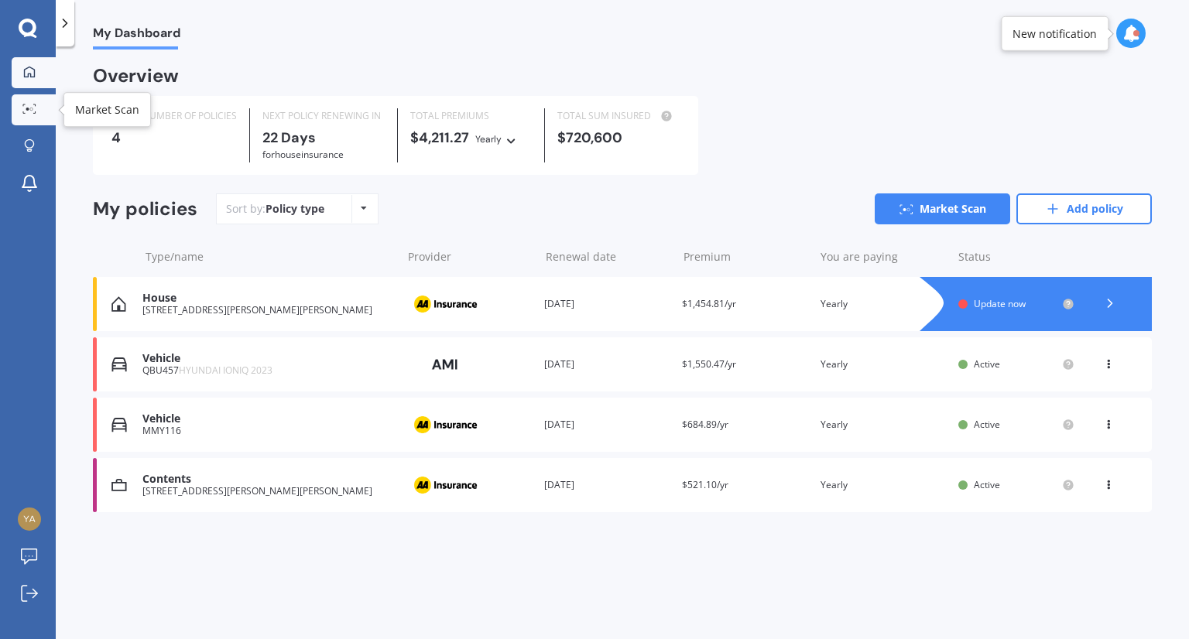
click at [32, 104] on icon at bounding box center [29, 109] width 14 height 10
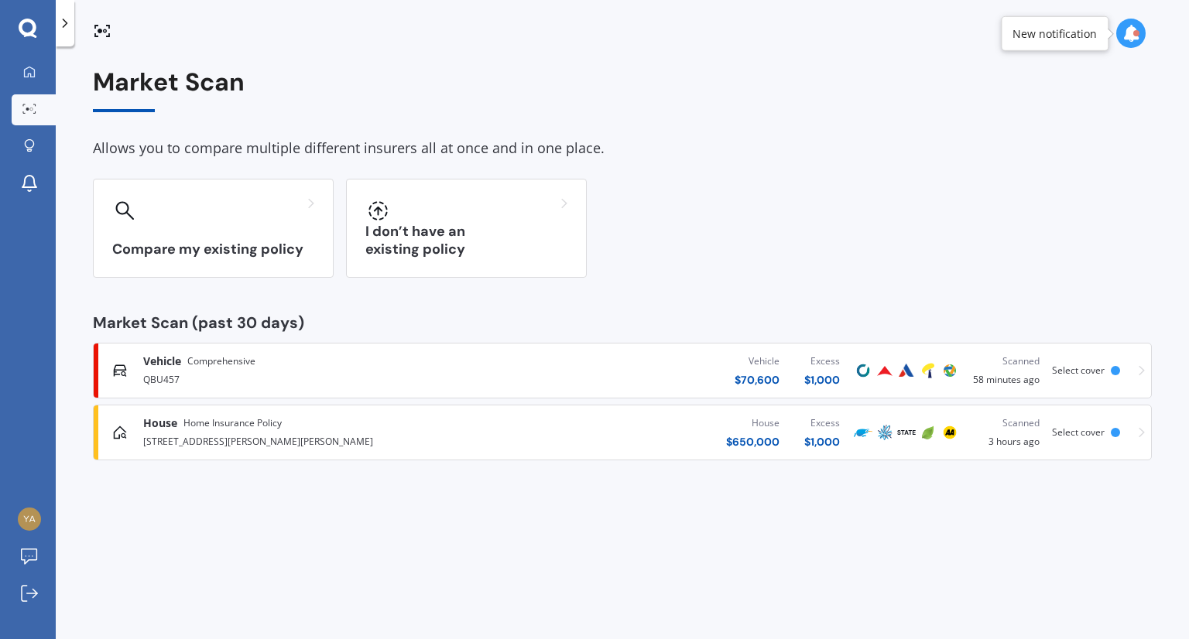
click at [1136, 426] on div "House Home Insurance Policy [STREET_ADDRESS][GEOGRAPHIC_DATA][PERSON_NAME][PERS…" at bounding box center [622, 432] width 1045 height 46
